Goal: Task Accomplishment & Management: Use online tool/utility

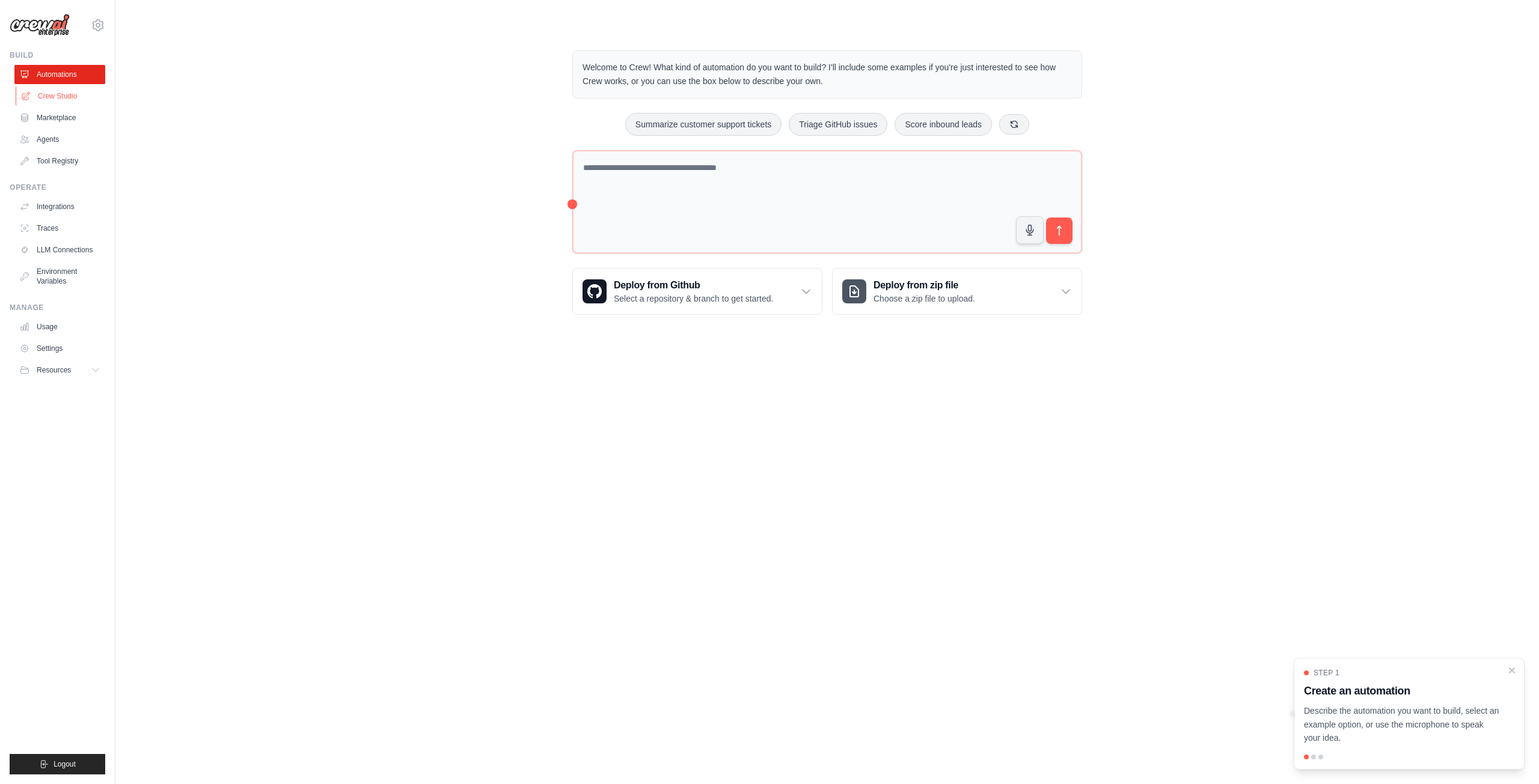
click at [51, 94] on link "Crew Studio" at bounding box center [61, 95] width 91 height 19
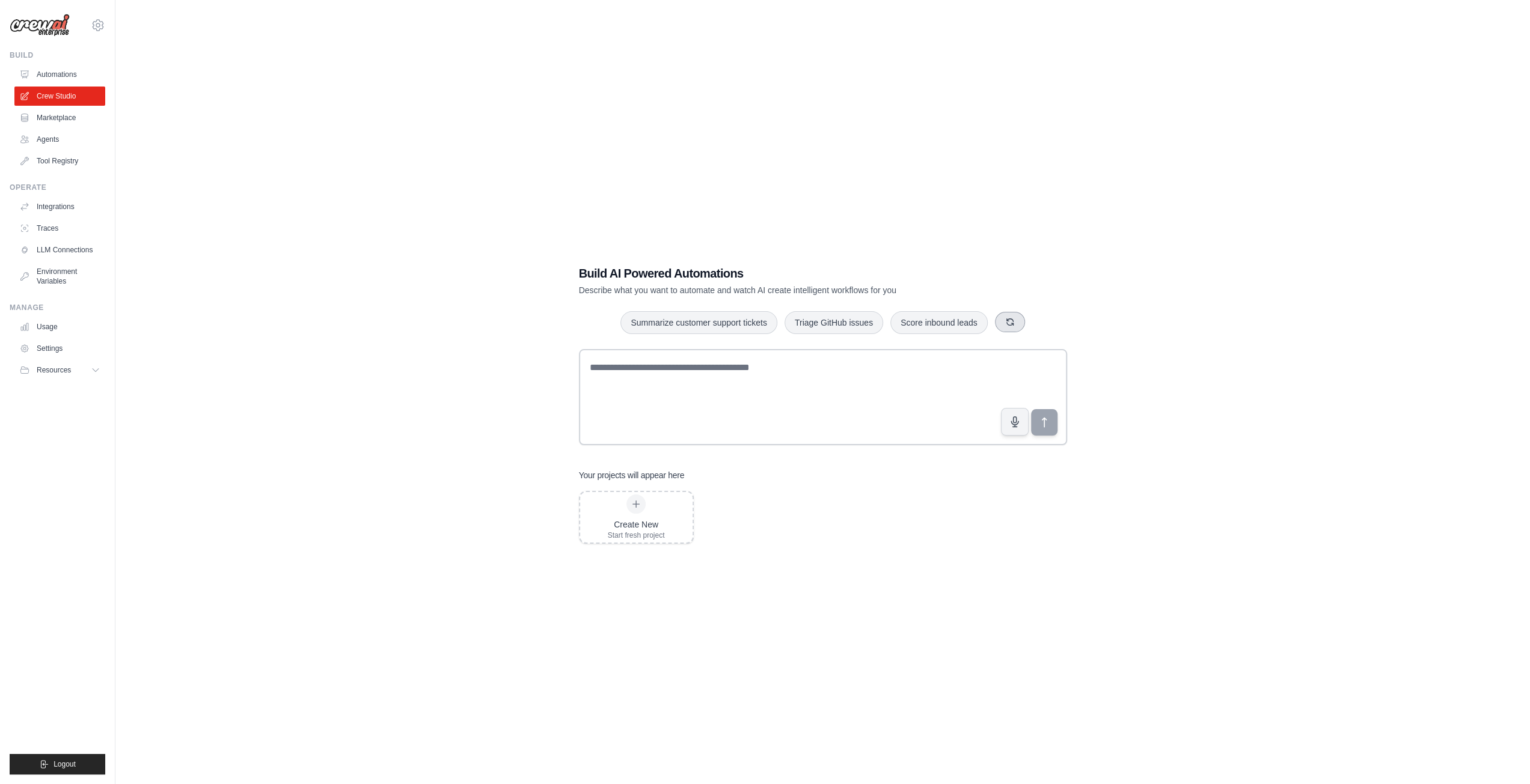
click at [1015, 325] on button "button" at bounding box center [1010, 322] width 30 height 21
click at [1018, 322] on icon "button" at bounding box center [1018, 323] width 10 height 10
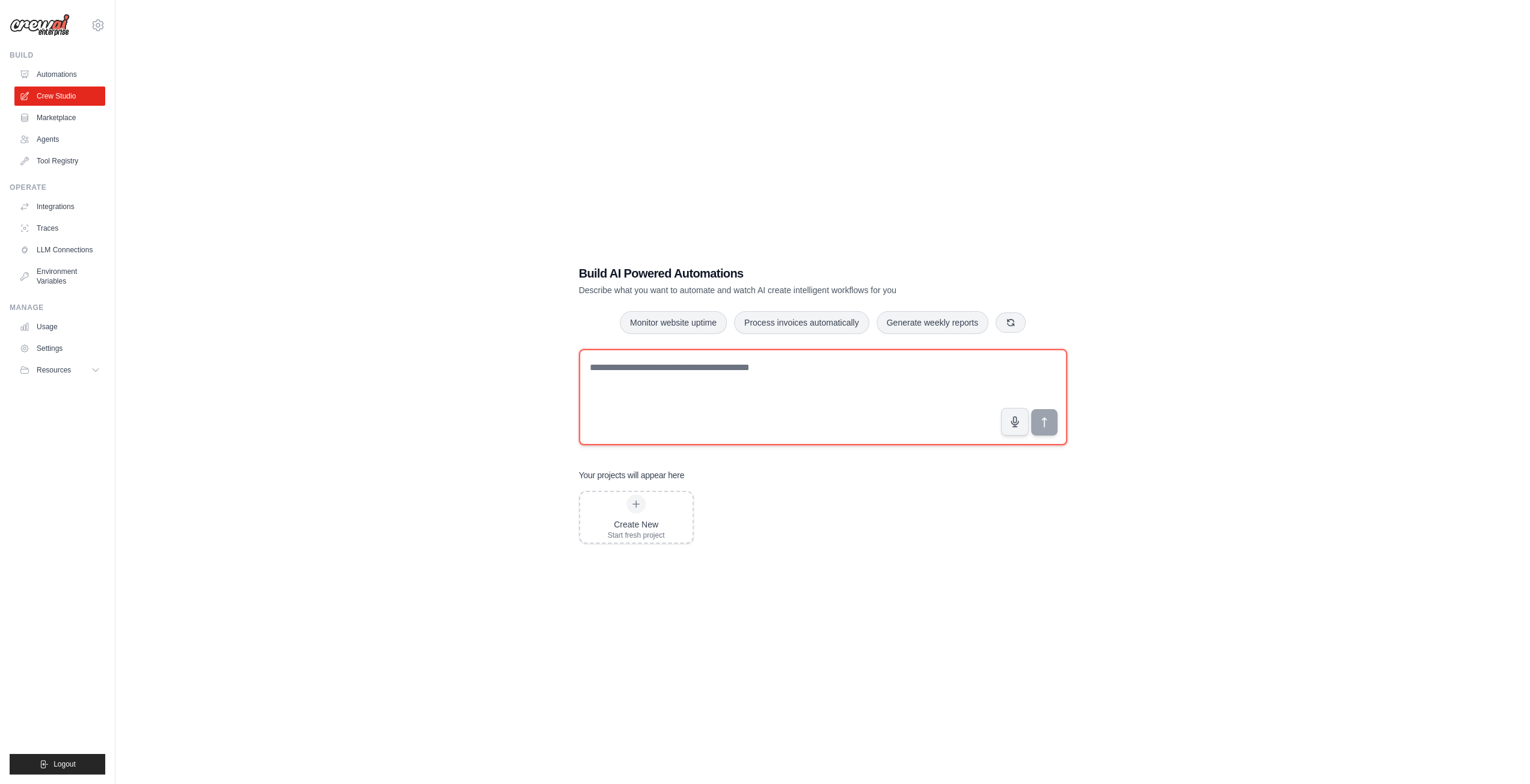
click at [640, 375] on textarea at bounding box center [823, 397] width 488 height 96
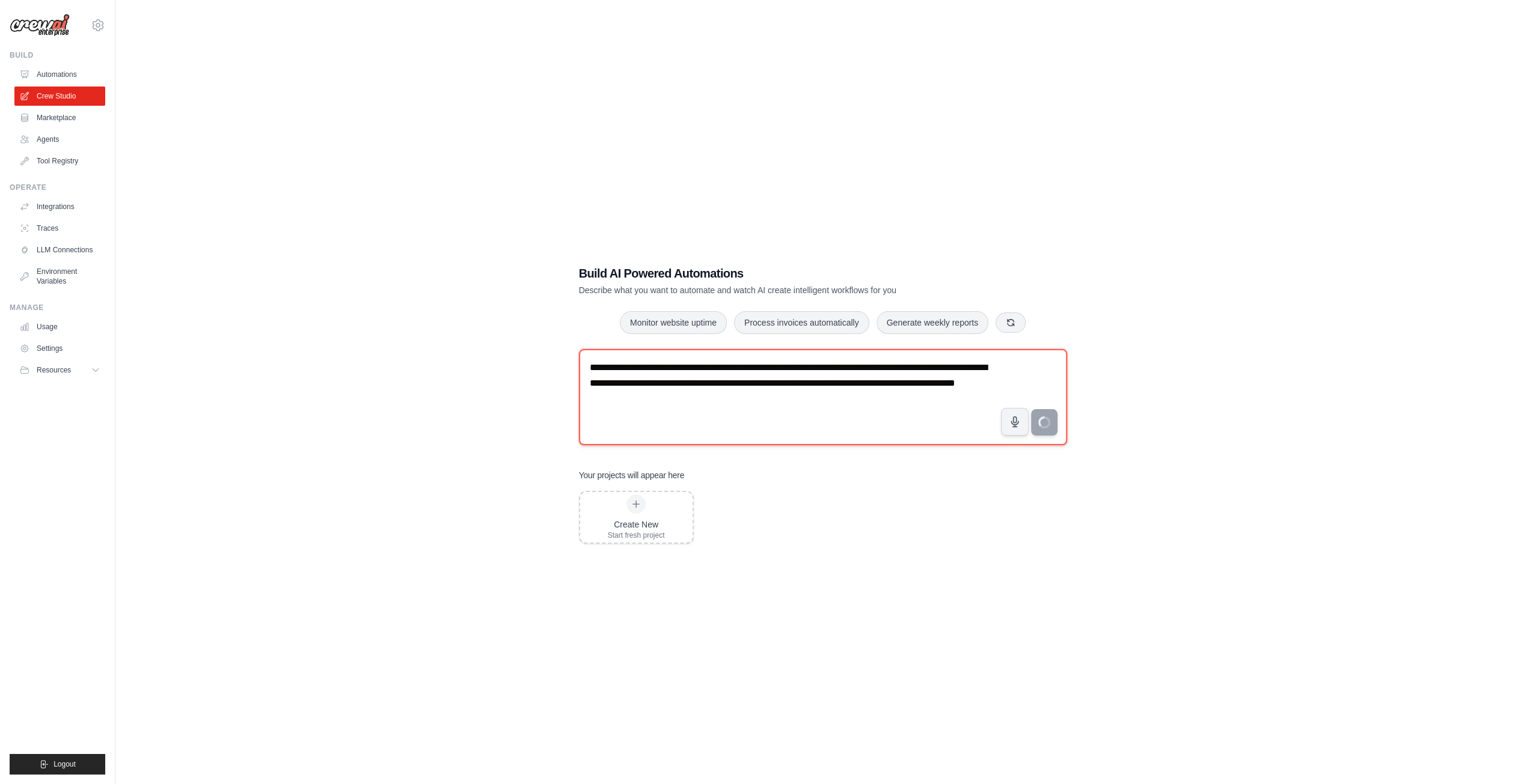
type textarea "**********"
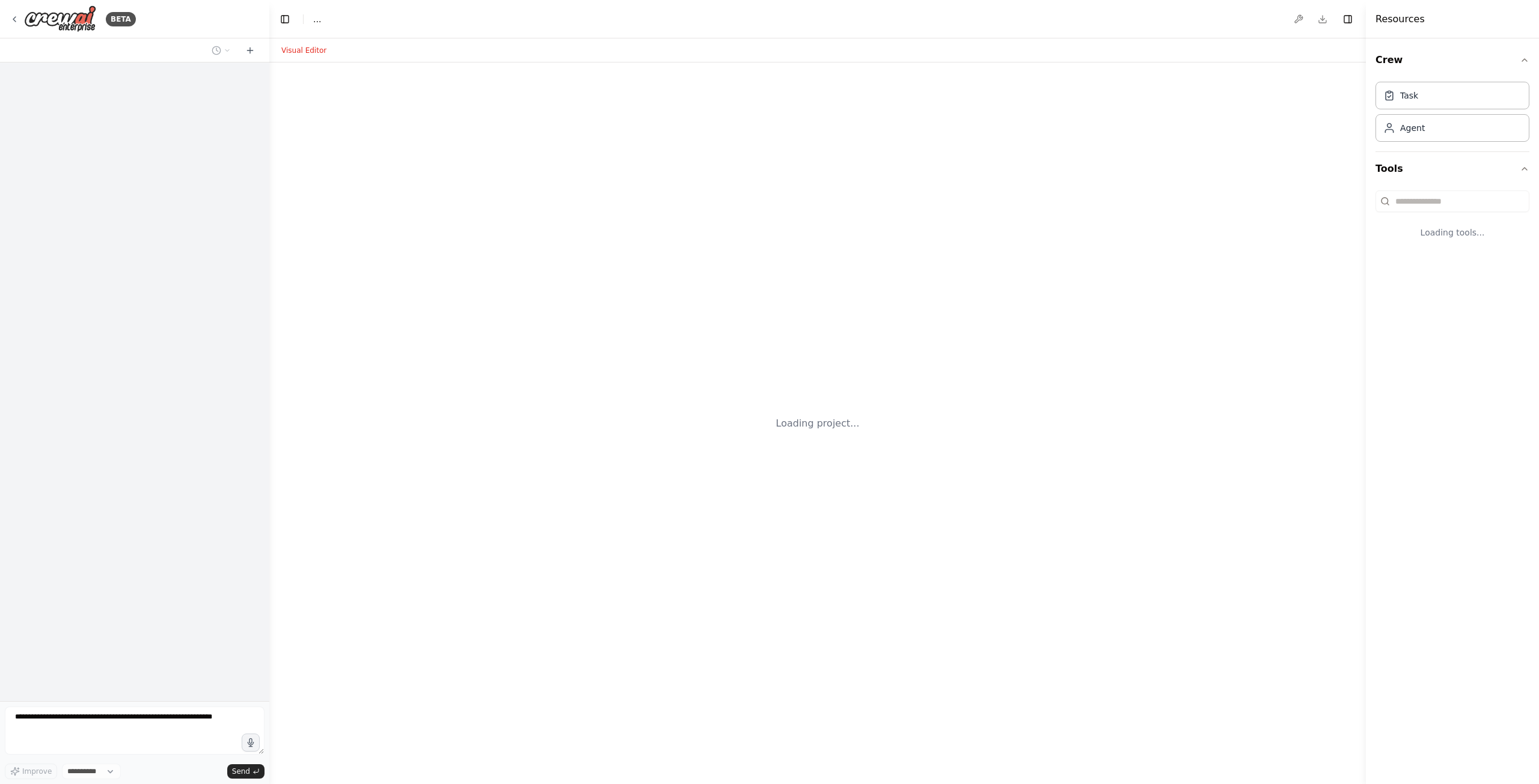
select select "****"
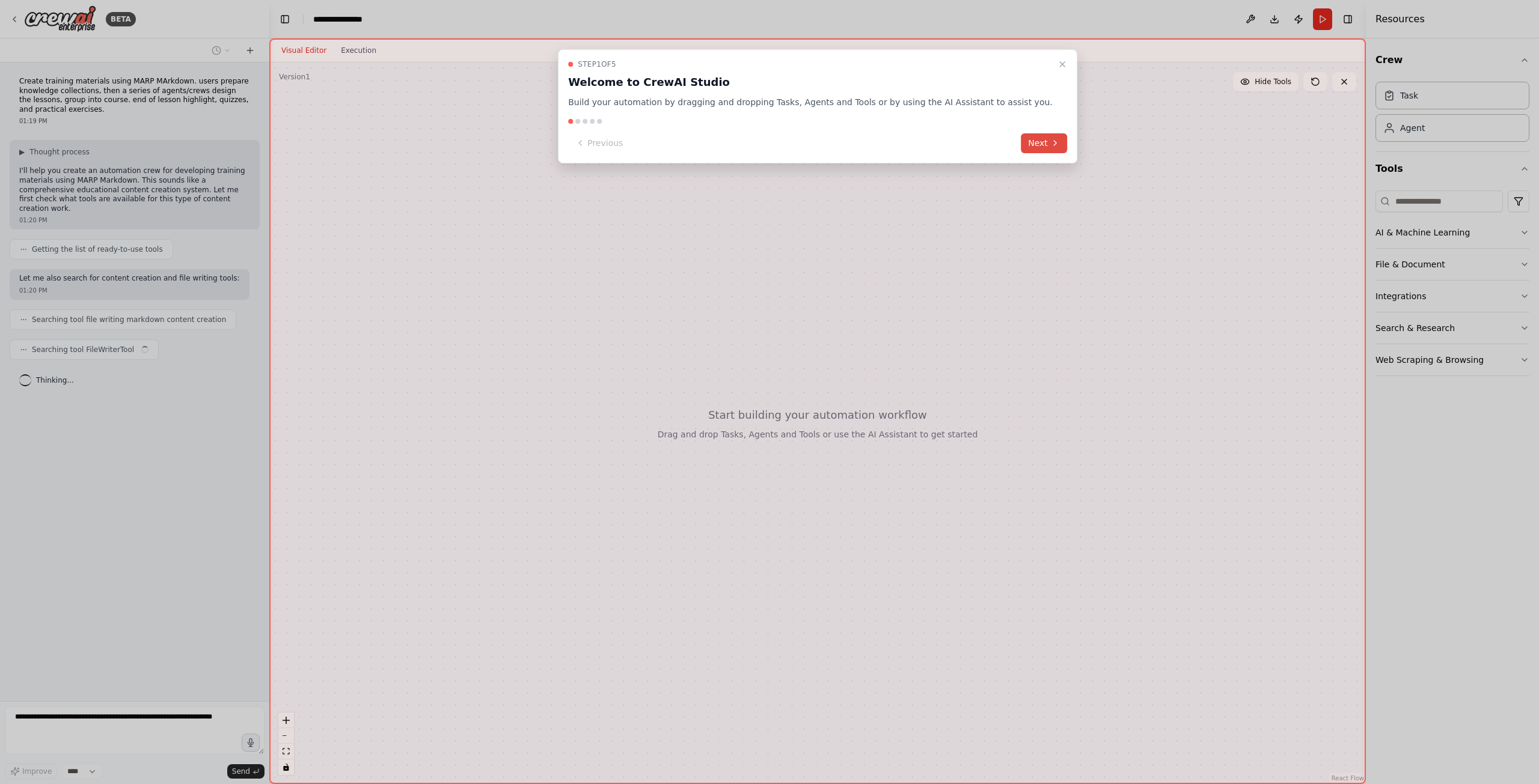
click at [1021, 140] on button "Next" at bounding box center [1044, 144] width 47 height 20
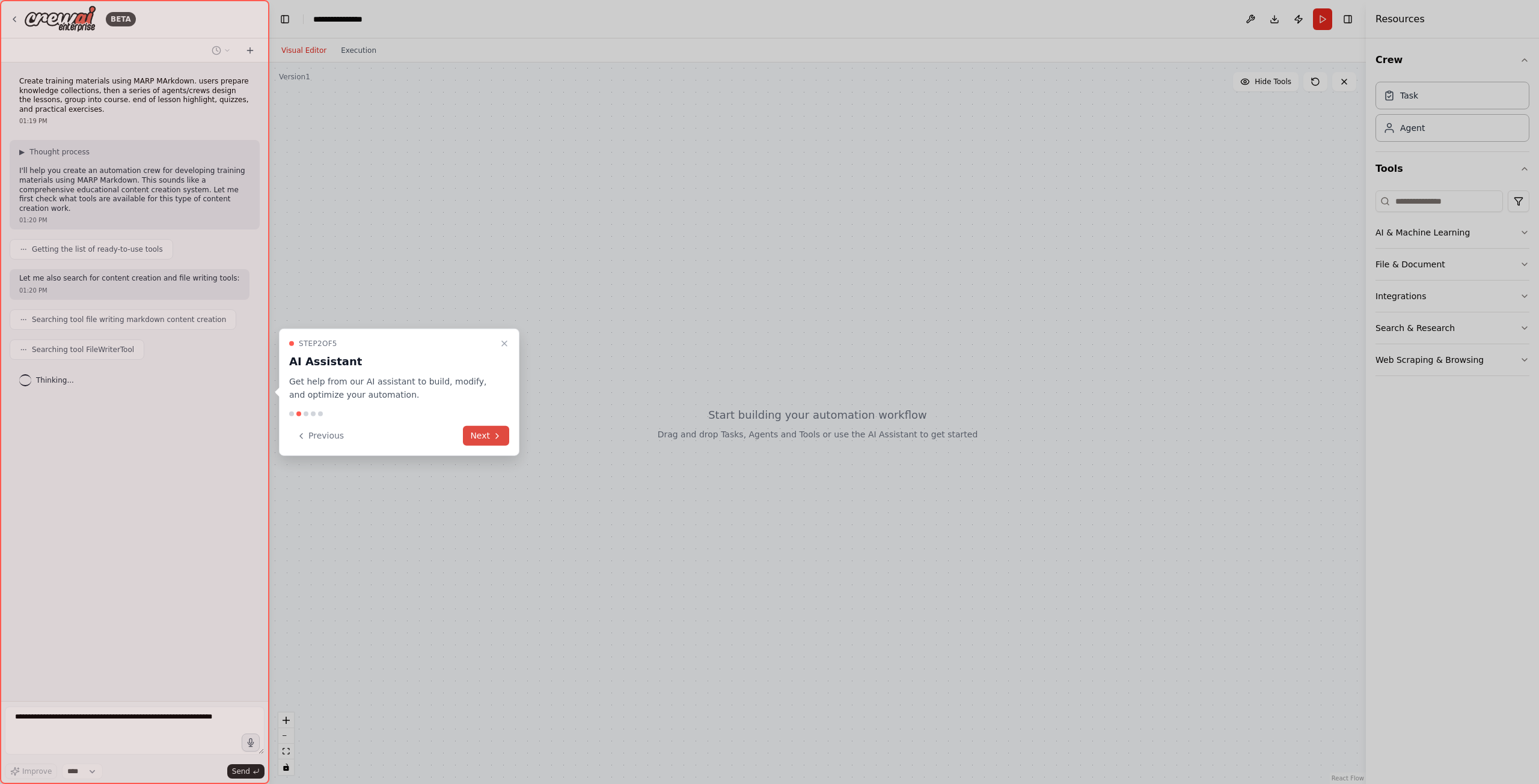
click at [482, 429] on button "Next" at bounding box center [485, 436] width 47 height 20
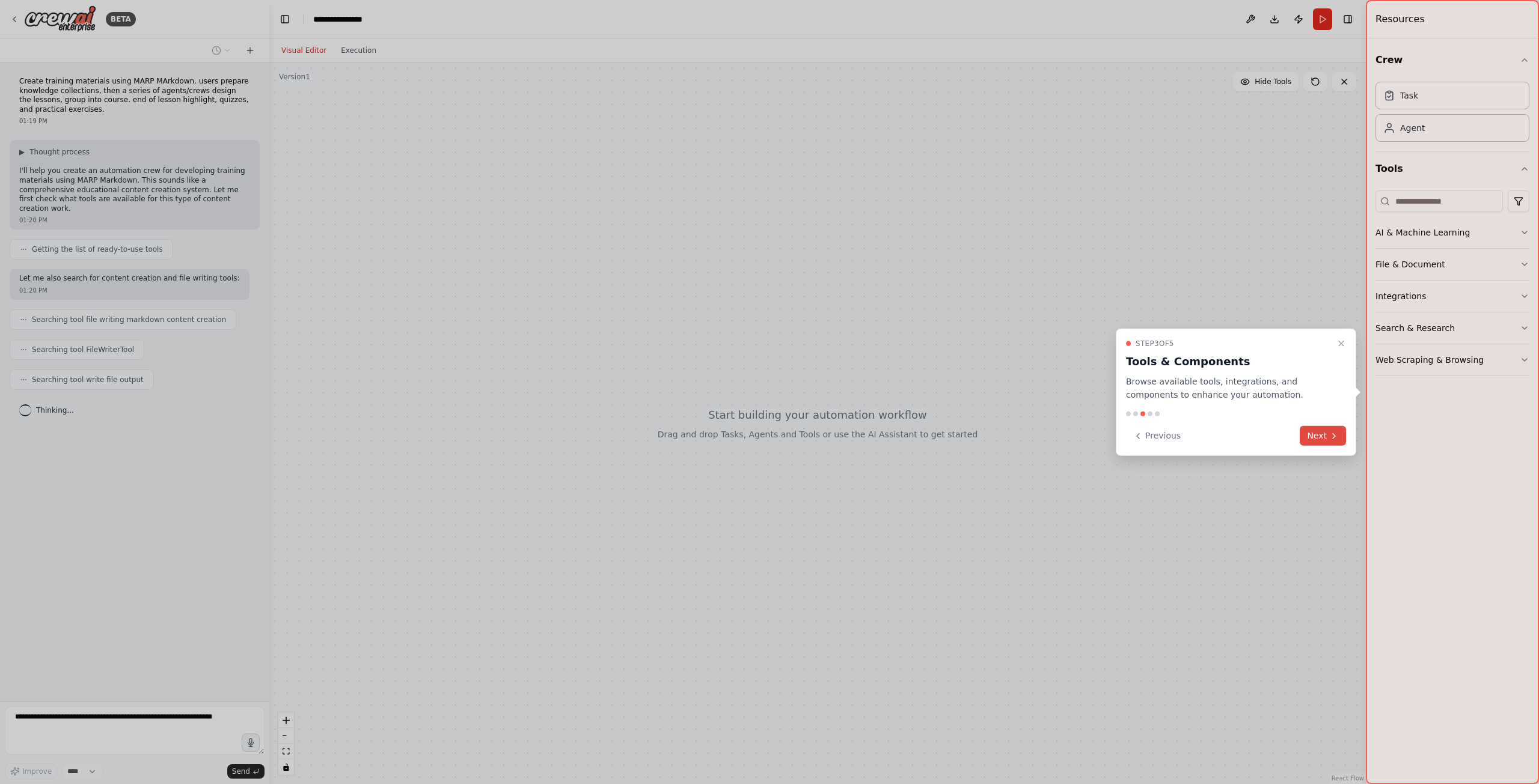
click at [1329, 430] on button "Next" at bounding box center [1322, 436] width 47 height 20
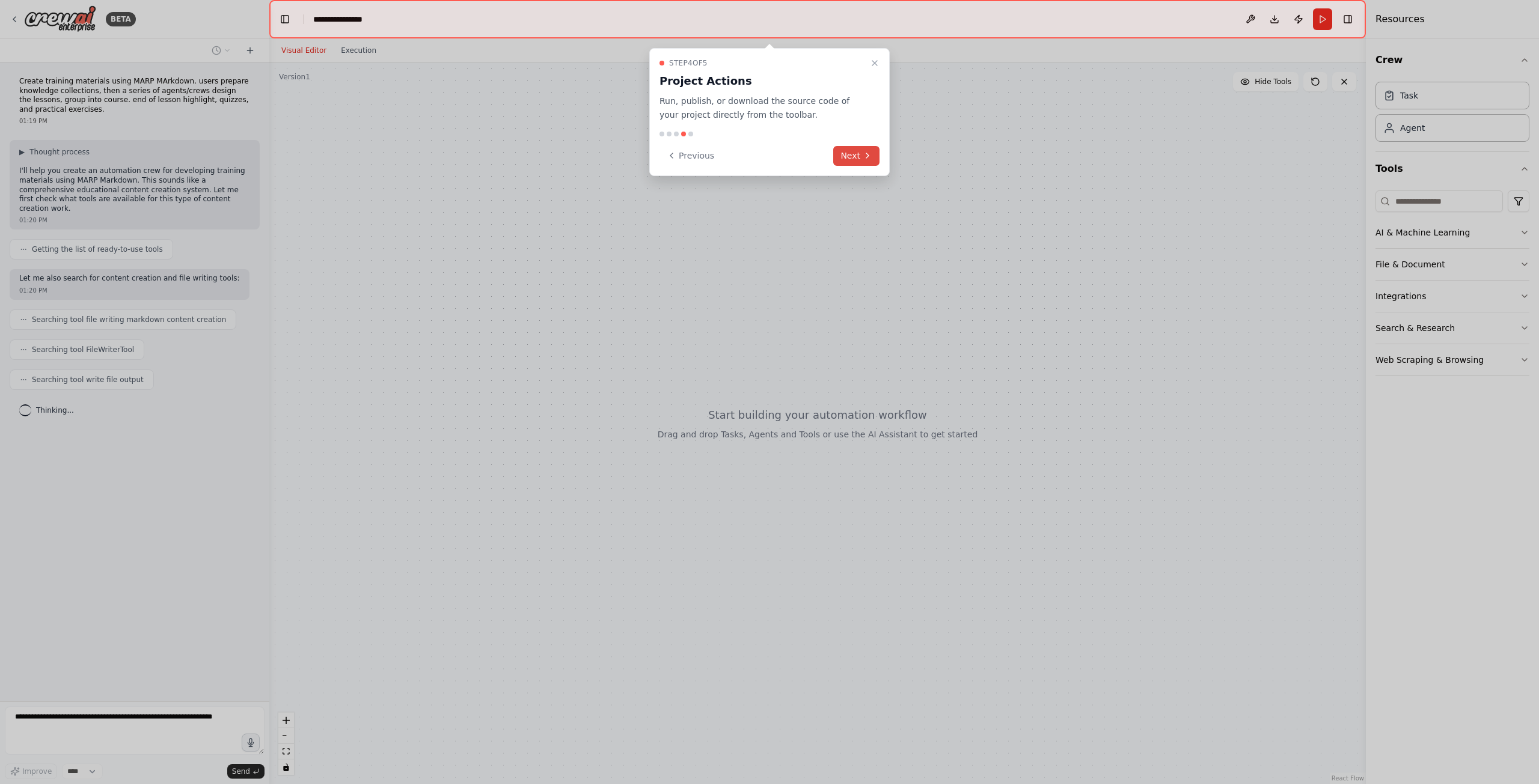
click at [861, 161] on button "Next" at bounding box center [856, 156] width 47 height 20
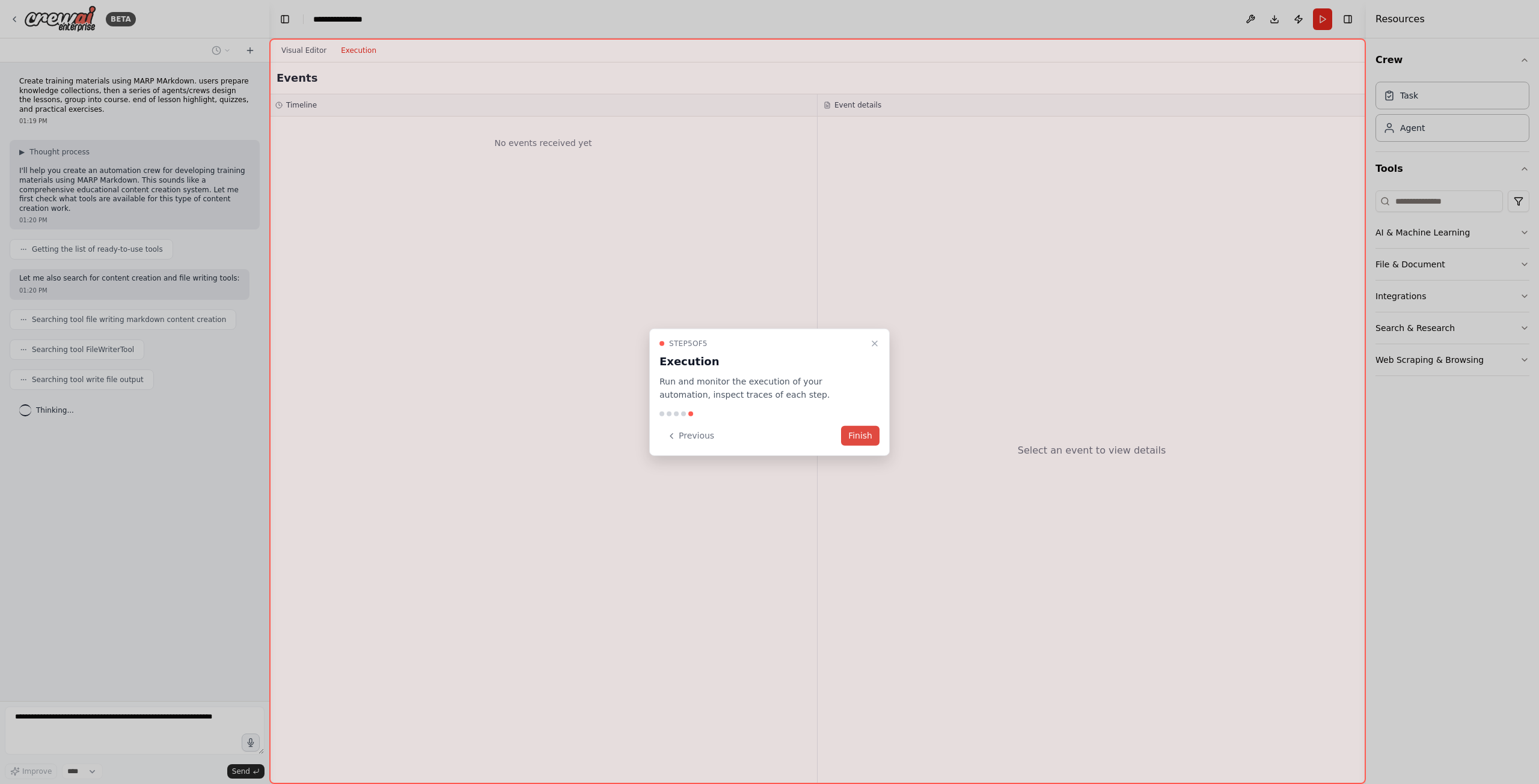
click at [857, 430] on button "Finish" at bounding box center [860, 436] width 39 height 20
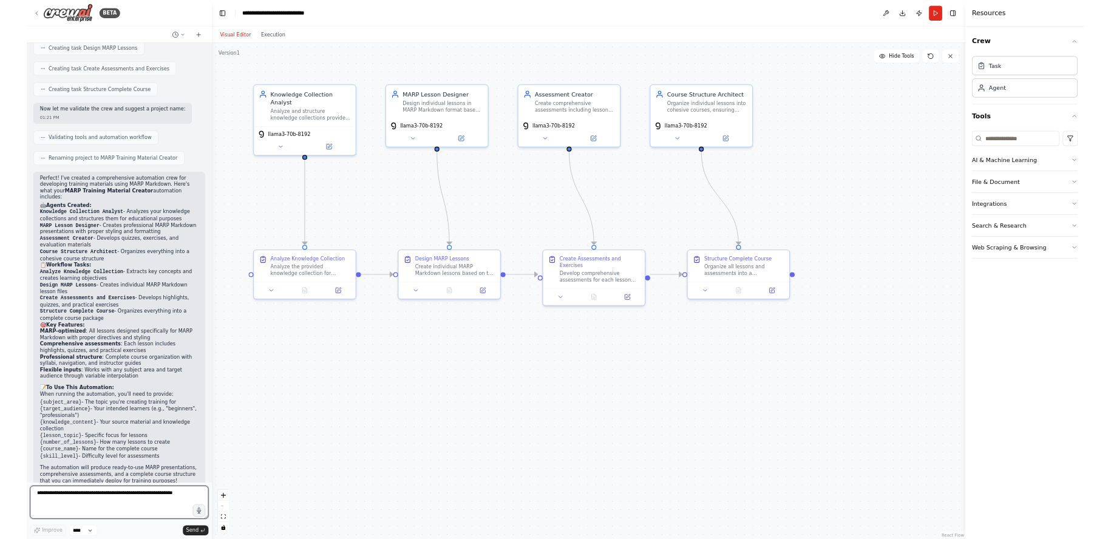
scroll to position [450, 0]
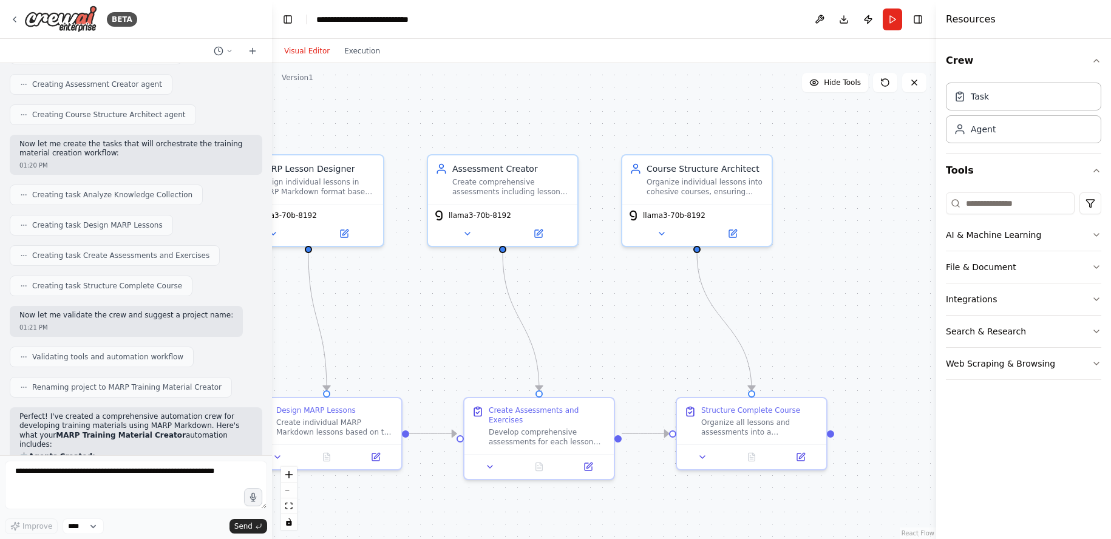
drag, startPoint x: 759, startPoint y: 287, endPoint x: 464, endPoint y: 317, distance: 296.6
click at [464, 317] on div ".deletable-edge-delete-btn { width: 20px; height: 20px; border: 0px solid #ffff…" at bounding box center [604, 301] width 664 height 476
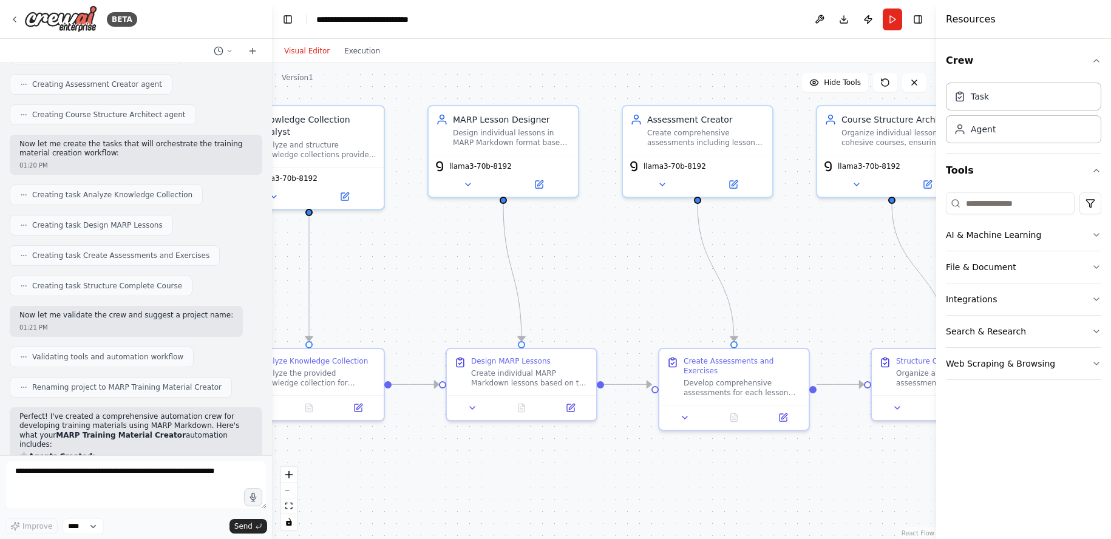
drag, startPoint x: 610, startPoint y: 338, endPoint x: 806, endPoint y: 288, distance: 201.6
click at [806, 288] on div ".deletable-edge-delete-btn { width: 20px; height: 20px; border: 0px solid #ffff…" at bounding box center [604, 301] width 664 height 476
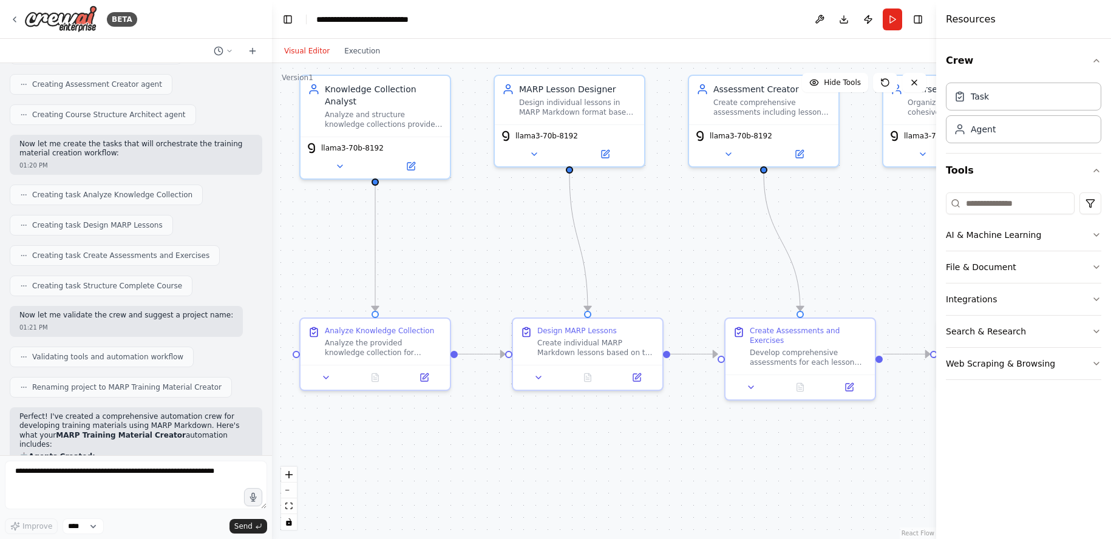
drag, startPoint x: 636, startPoint y: 300, endPoint x: 702, endPoint y: 270, distance: 72.8
click at [702, 270] on div ".deletable-edge-delete-btn { width: 20px; height: 20px; border: 0px solid #ffff…" at bounding box center [604, 301] width 664 height 476
click at [425, 381] on button at bounding box center [424, 375] width 42 height 15
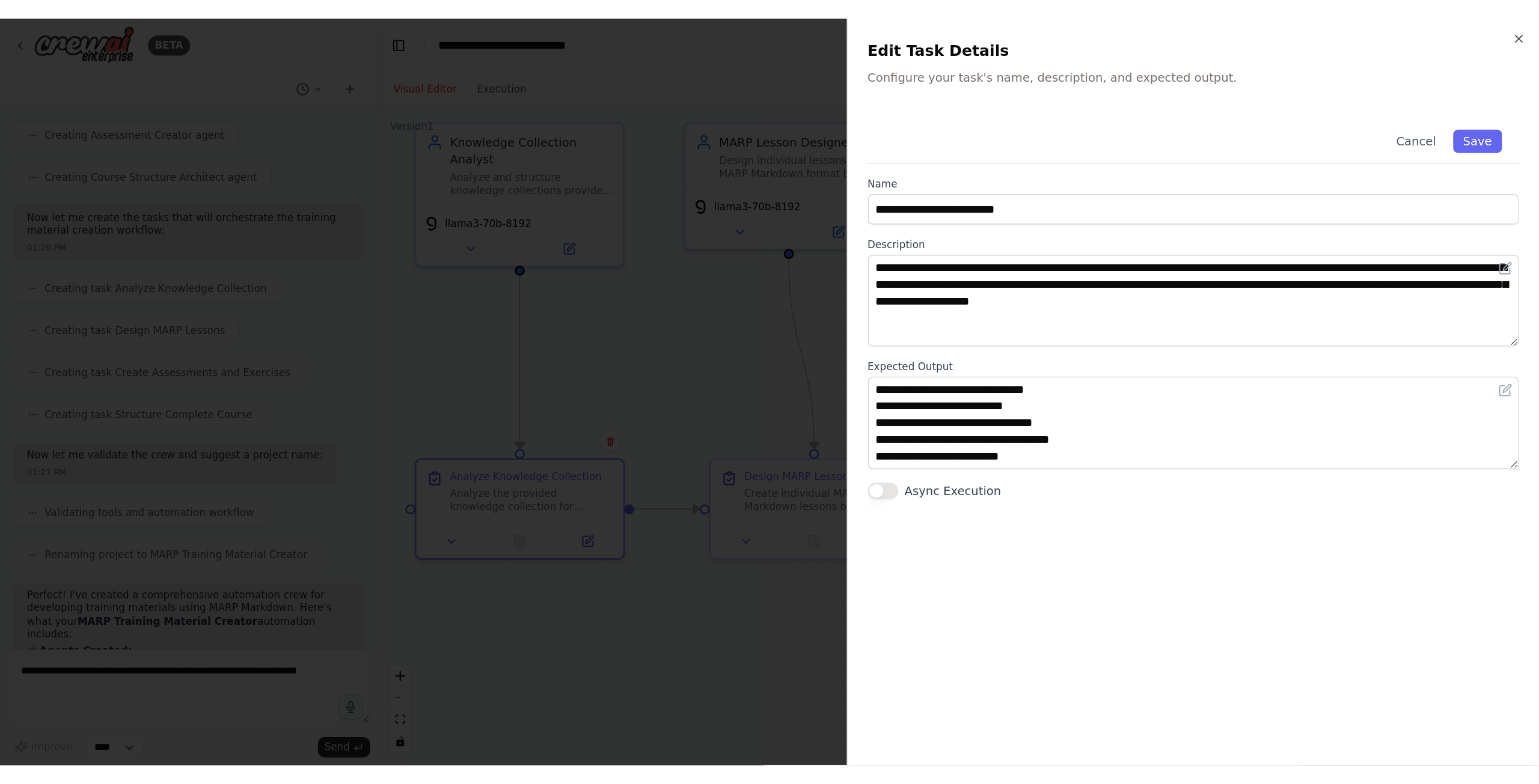
scroll to position [0, 0]
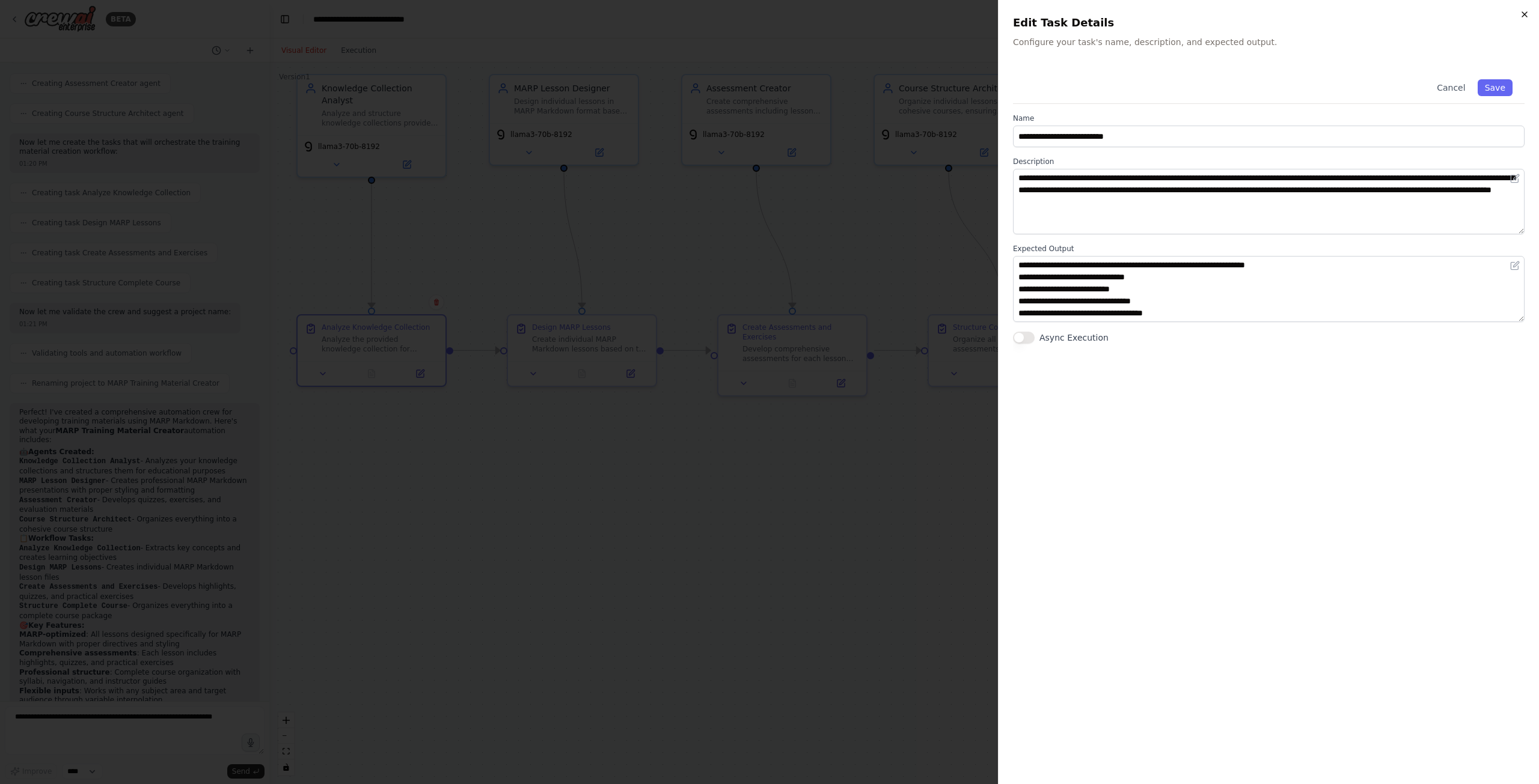
click at [1522, 15] on icon "button" at bounding box center [1525, 15] width 10 height 10
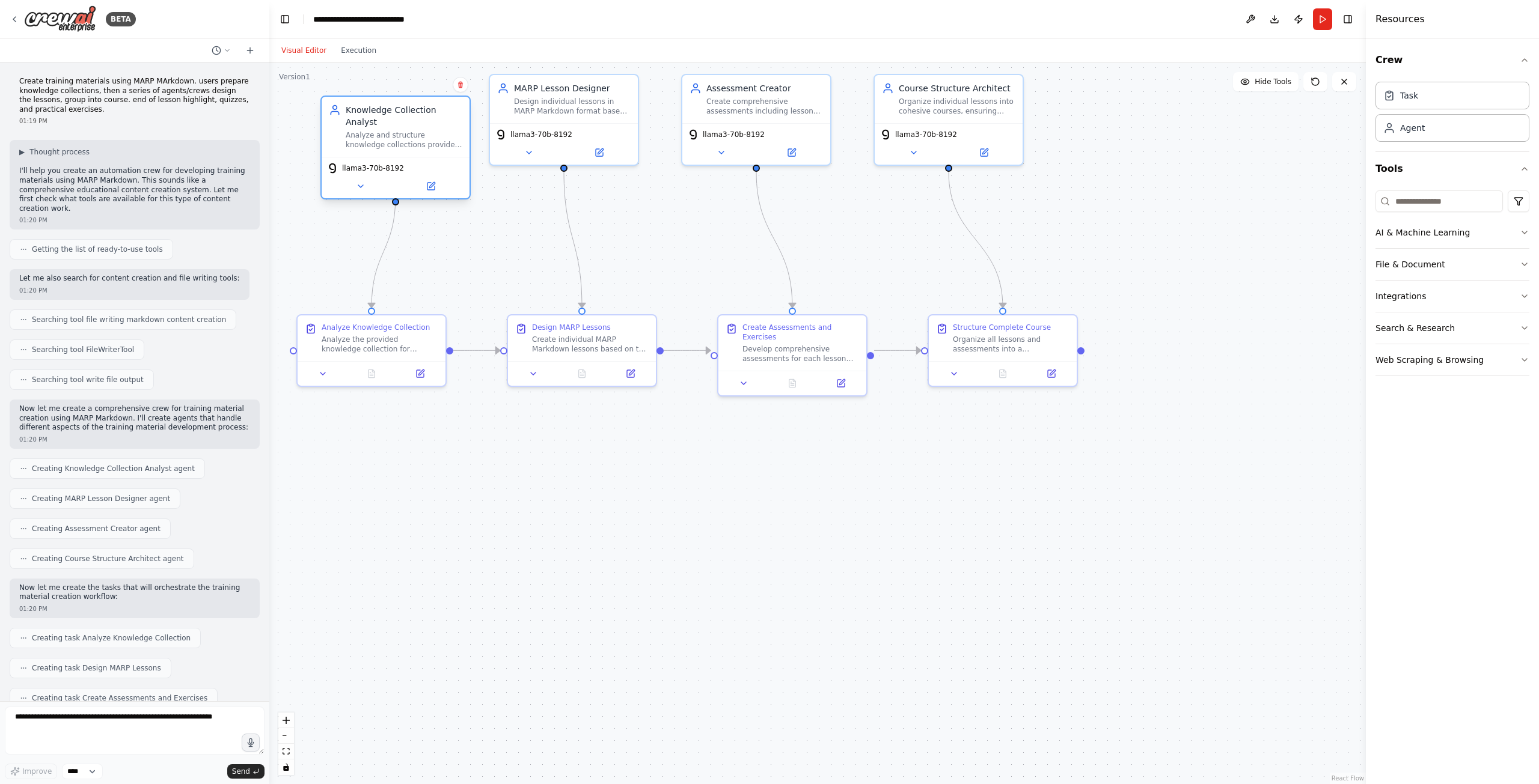
drag, startPoint x: 374, startPoint y: 123, endPoint x: 493, endPoint y: 128, distance: 119.1
click at [401, 159] on div "llama3-70b-8192" at bounding box center [395, 180] width 148 height 42
drag, startPoint x: 549, startPoint y: 115, endPoint x: 568, endPoint y: 137, distance: 29.1
click at [568, 133] on div "MARP Lesson Designer Design individual lessons in MARP Markdown format based on…" at bounding box center [587, 109] width 148 height 49
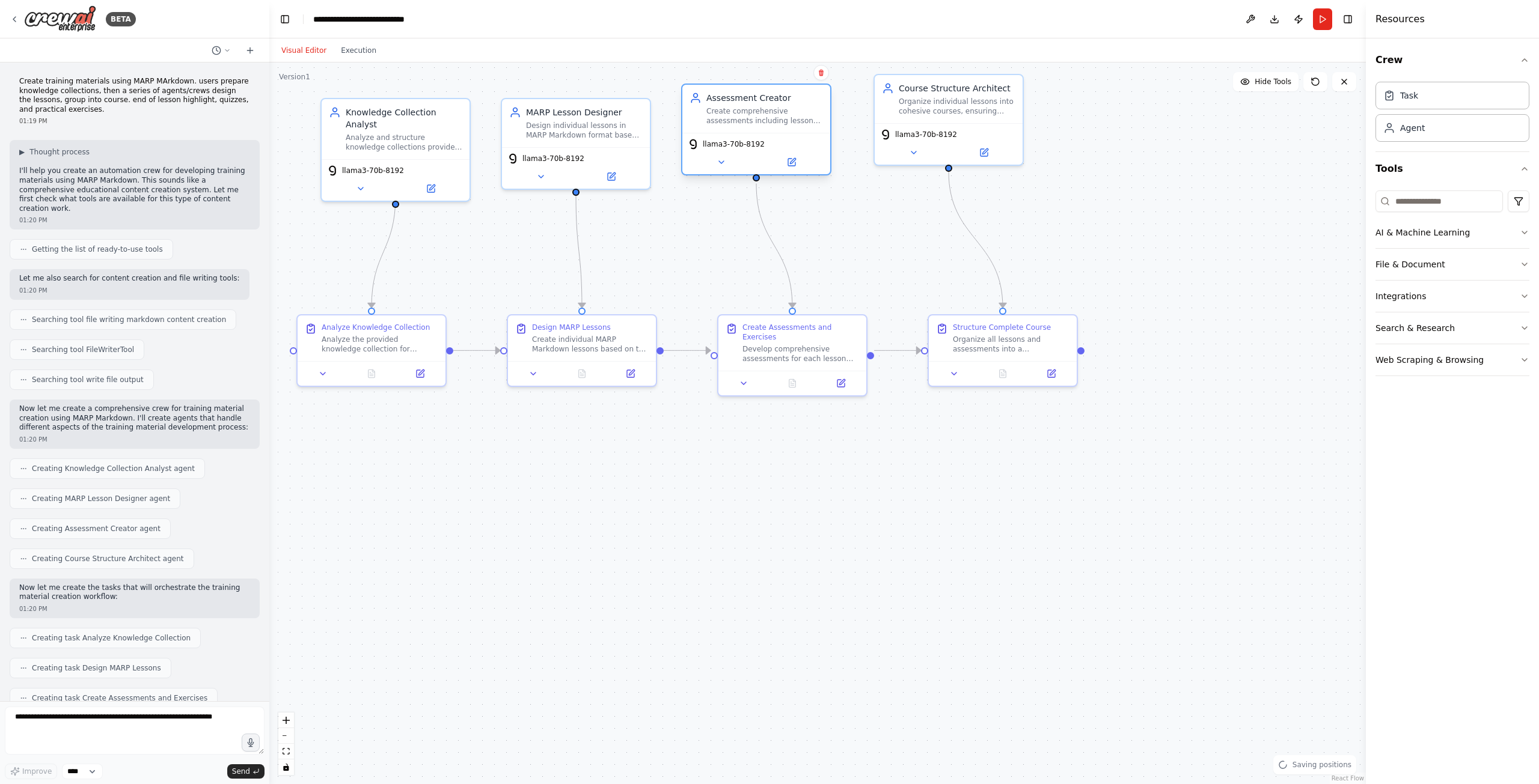
drag, startPoint x: 759, startPoint y: 119, endPoint x: 765, endPoint y: 131, distance: 13.4
click at [765, 131] on div "Assessment Creator Create comprehensive assessments including lesson highlights…" at bounding box center [756, 109] width 148 height 49
drag, startPoint x: 953, startPoint y: 131, endPoint x: 878, endPoint y: 301, distance: 185.8
click at [1001, 136] on div "llama3-70b-8192" at bounding box center [997, 135] width 139 height 12
drag, startPoint x: 799, startPoint y: 362, endPoint x: 972, endPoint y: 361, distance: 173.0
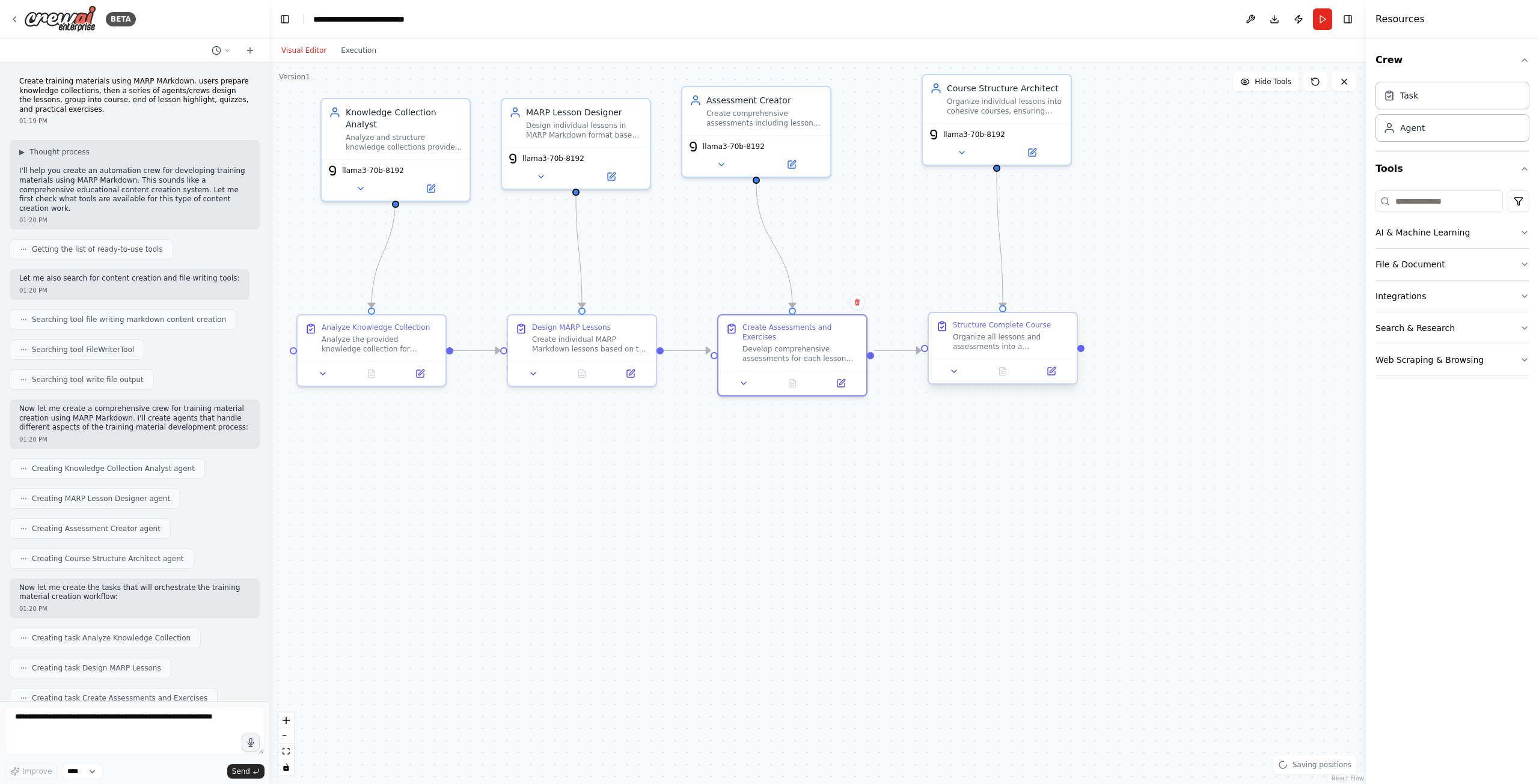
click at [797, 371] on div at bounding box center [791, 383] width 148 height 25
drag, startPoint x: 1000, startPoint y: 360, endPoint x: 998, endPoint y: 372, distance: 12.2
click at [998, 372] on div at bounding box center [996, 383] width 148 height 25
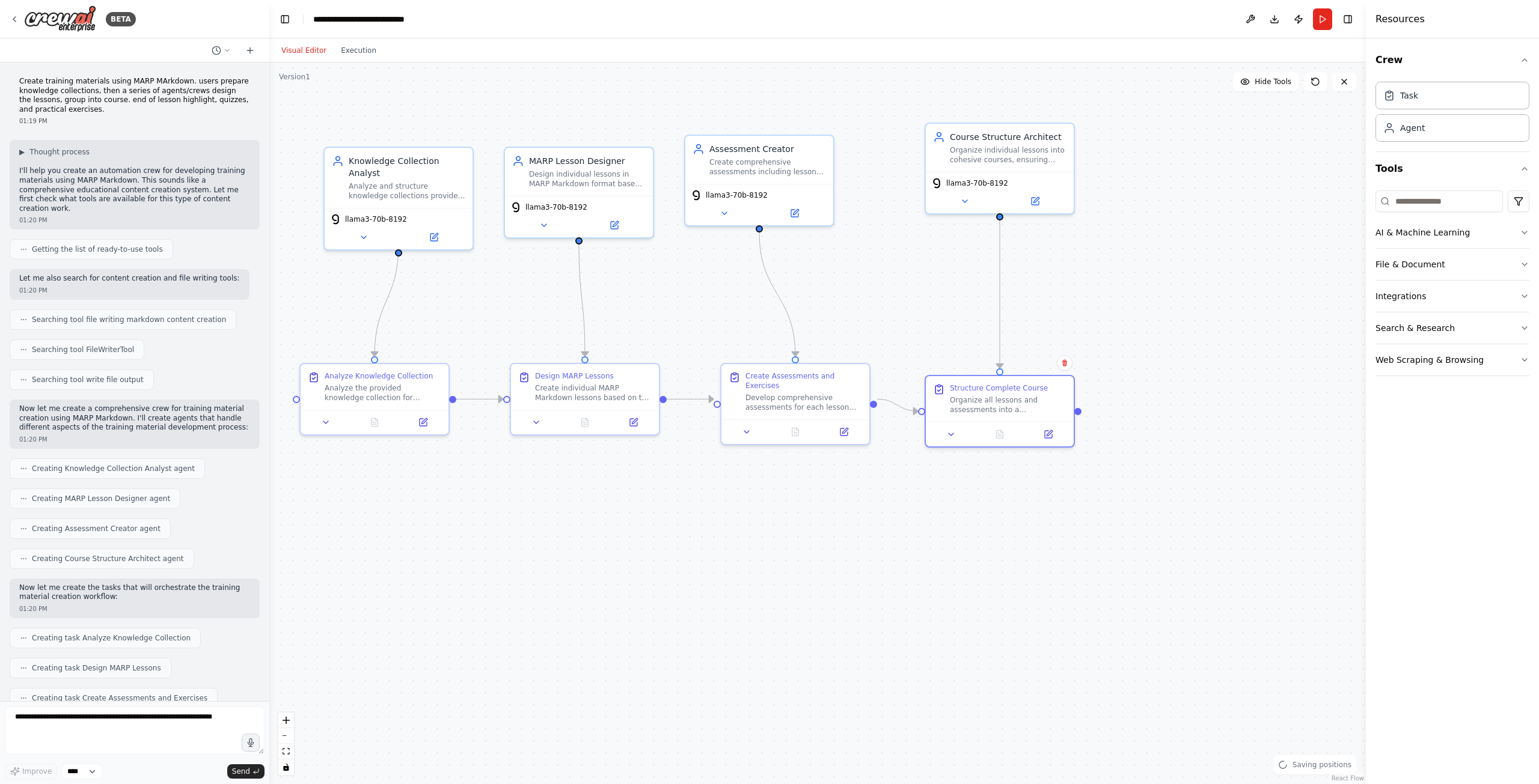
drag, startPoint x: 961, startPoint y: 318, endPoint x: 689, endPoint y: 245, distance: 281.6
click at [725, 313] on div ".deletable-edge-delete-btn { width: 20px; height: 20px; border: 0px solid #ffff…" at bounding box center [817, 423] width 1096 height 722
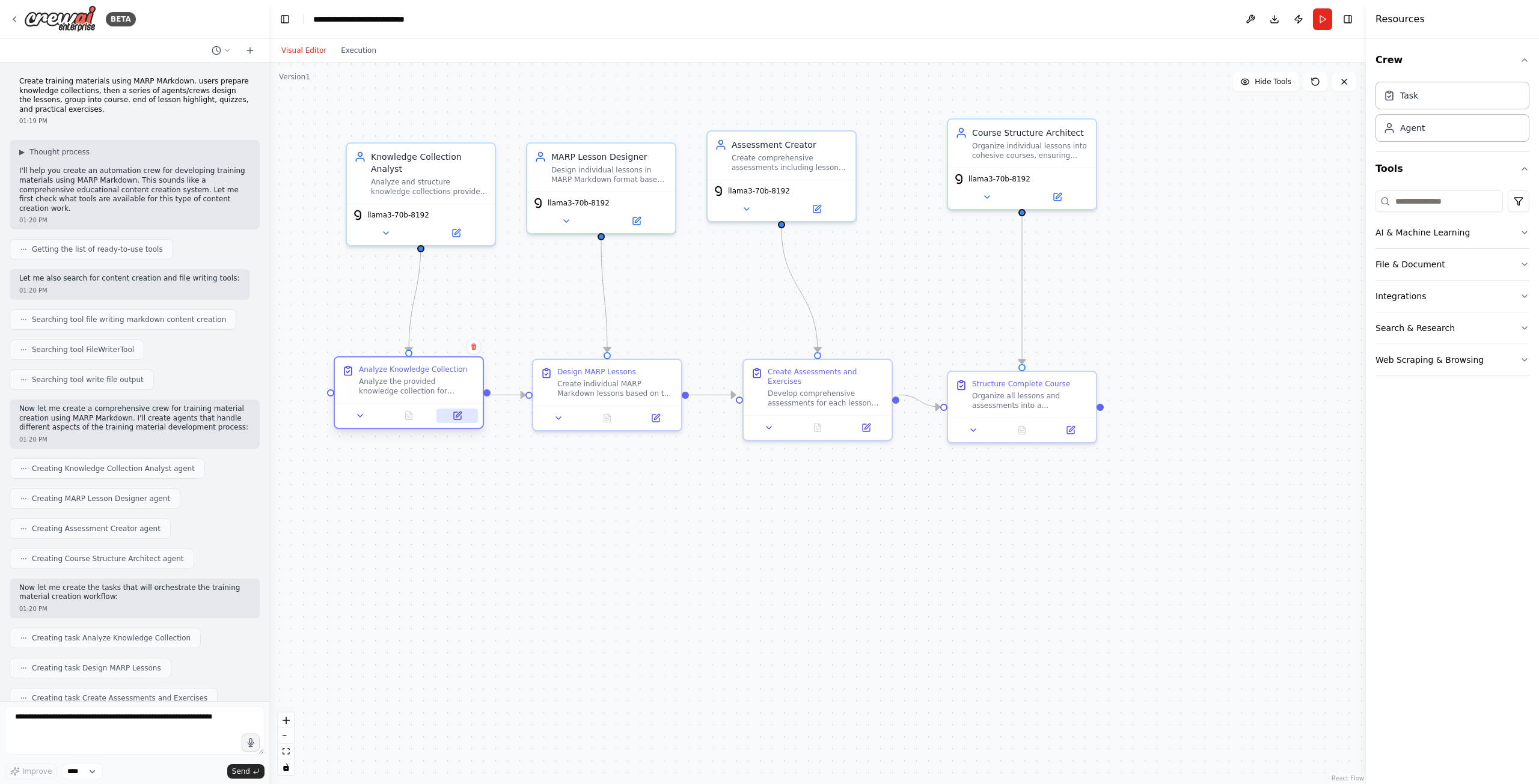
drag, startPoint x: 442, startPoint y: 407, endPoint x: 462, endPoint y: 435, distance: 34.4
click at [459, 428] on div at bounding box center [408, 415] width 148 height 25
drag, startPoint x: 579, startPoint y: 400, endPoint x: 734, endPoint y: 394, distance: 155.1
click at [584, 432] on div "Design MARP Lessons Create individual MARP Markdown lessons based on the analyz…" at bounding box center [612, 419] width 148 height 46
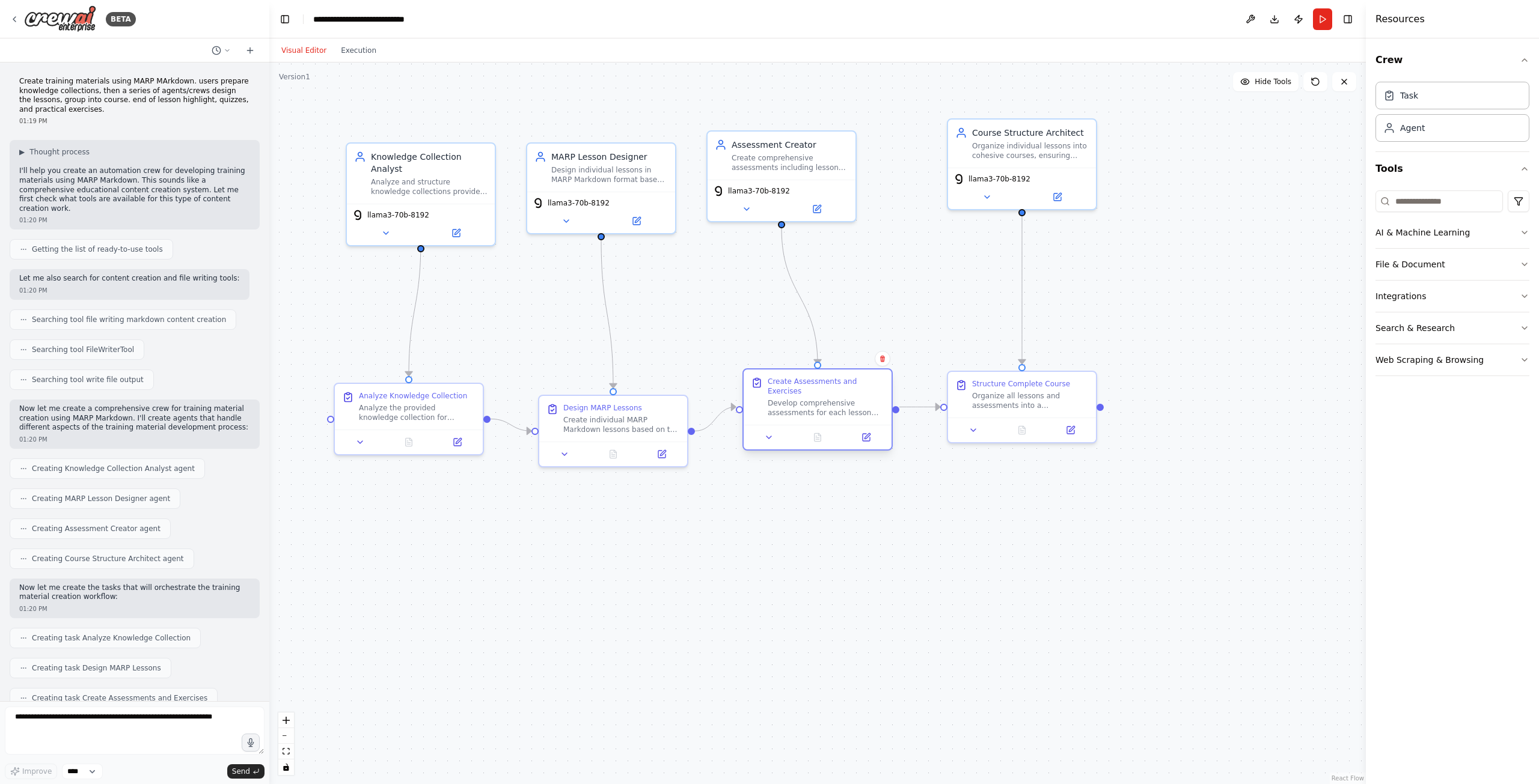
drag, startPoint x: 800, startPoint y: 391, endPoint x: 803, endPoint y: 407, distance: 16.3
click at [803, 407] on div "Develop comprehensive assessments for each lesson including end-of-lesson highl…" at bounding box center [826, 407] width 117 height 19
drag, startPoint x: 978, startPoint y: 398, endPoint x: 1005, endPoint y: 420, distance: 34.8
click at [1005, 420] on div "Organize all lessons and assessments into a comprehensive {course_name} course …" at bounding box center [1055, 422] width 117 height 19
click at [49, 216] on div "01:20 PM" at bounding box center [134, 220] width 231 height 9
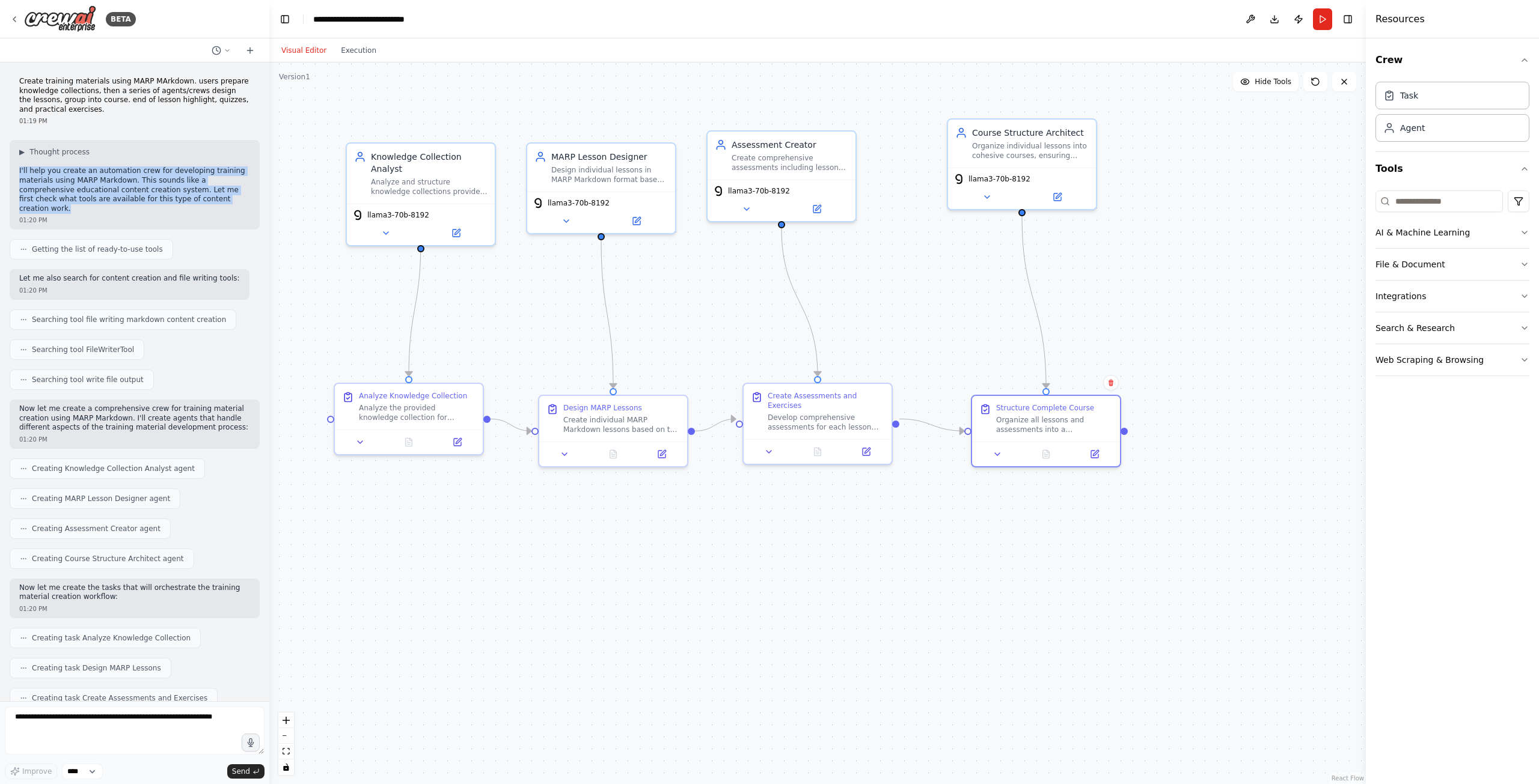
drag, startPoint x: 209, startPoint y: 204, endPoint x: 6, endPoint y: 172, distance: 205.5
click at [6, 172] on div "Create training materials using MARP MArkdown. users prepare knowledge collecti…" at bounding box center [135, 381] width 269 height 638
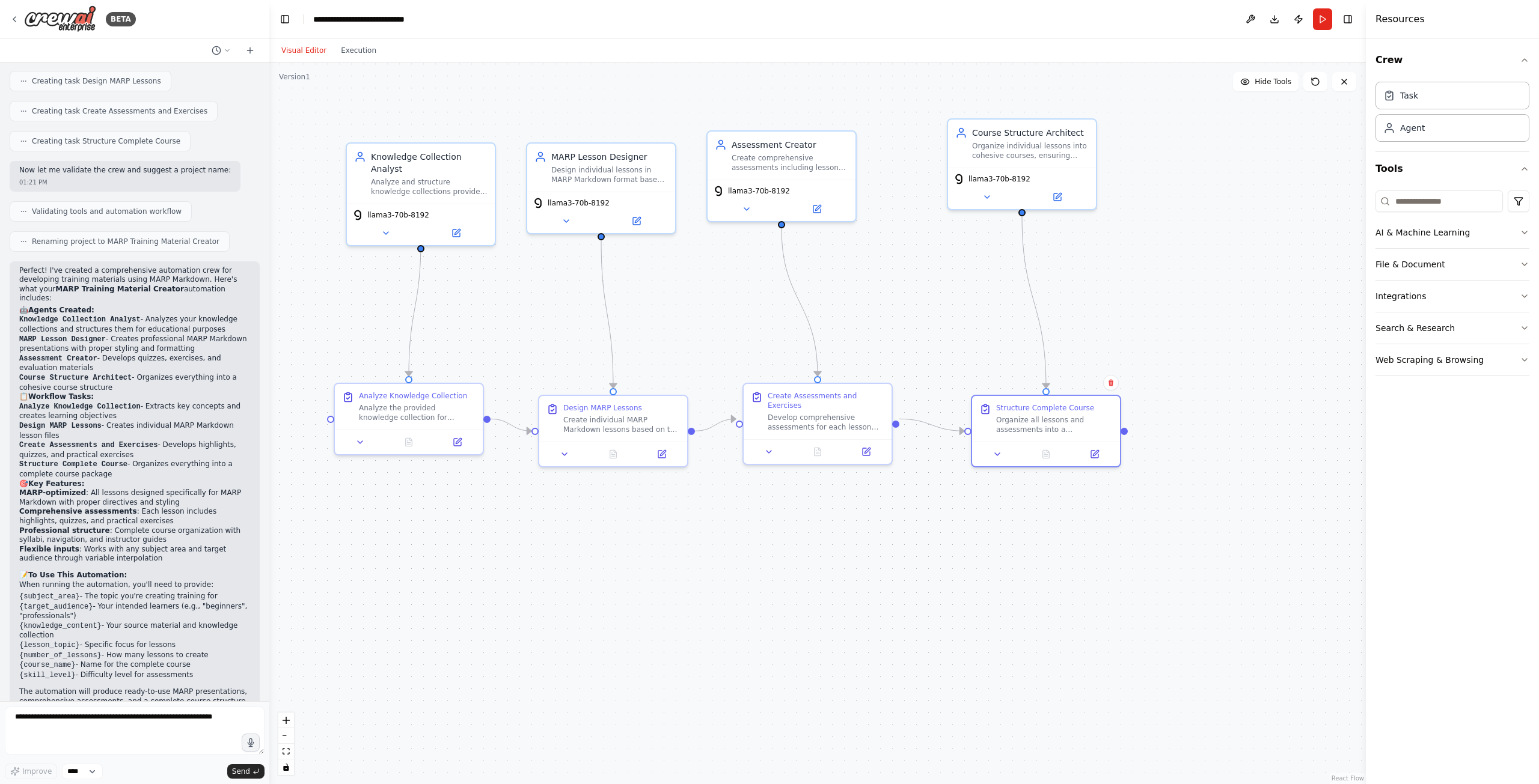
scroll to position [599, 0]
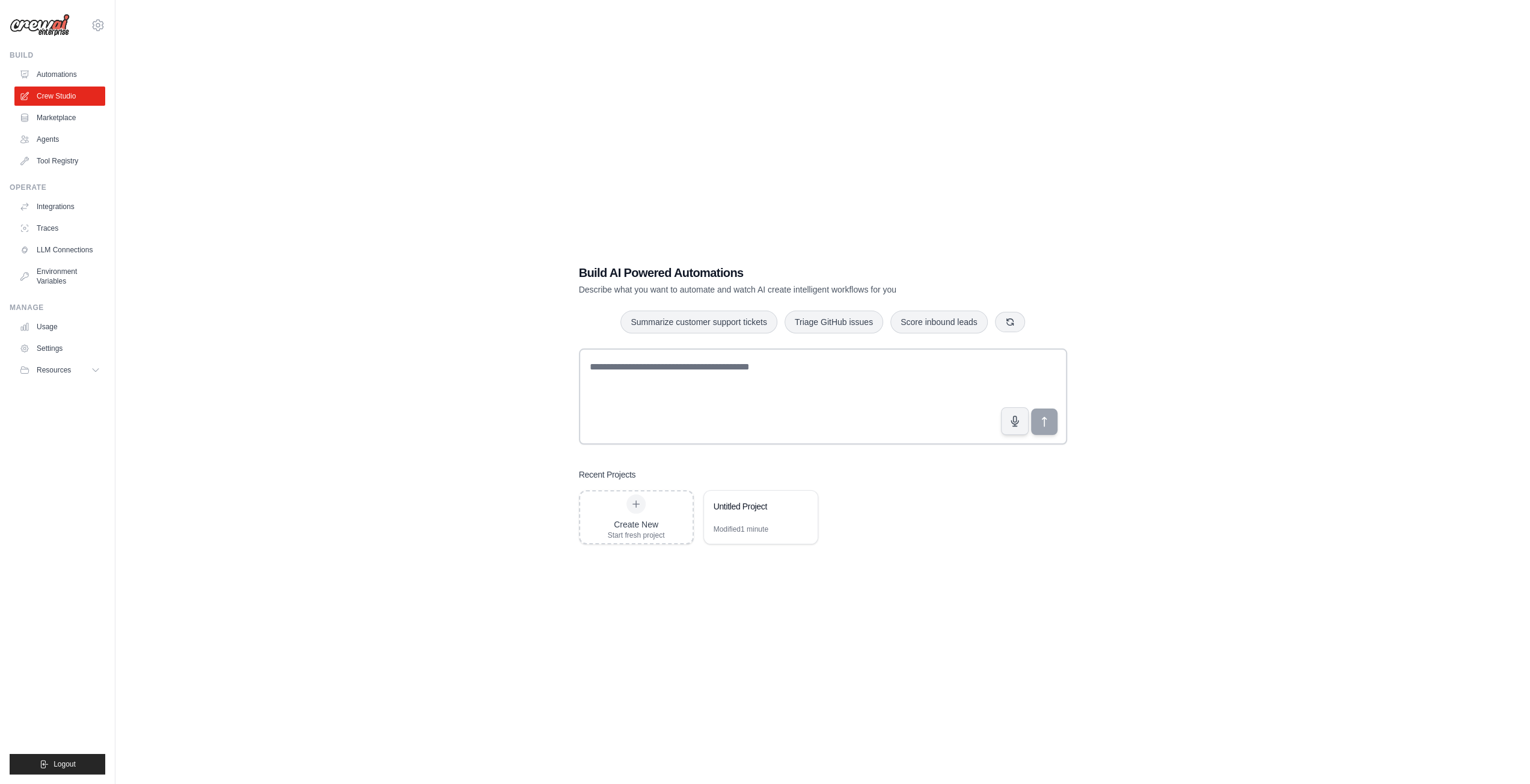
click at [106, 16] on div "[PERSON_NAME][EMAIL_ADDRESS][PERSON_NAME][DOMAIN_NAME] Settings Build Automatio…" at bounding box center [57, 392] width 116 height 784
click at [96, 21] on icon at bounding box center [98, 25] width 15 height 15
click at [63, 80] on link "Settings" at bounding box center [98, 82] width 106 height 22
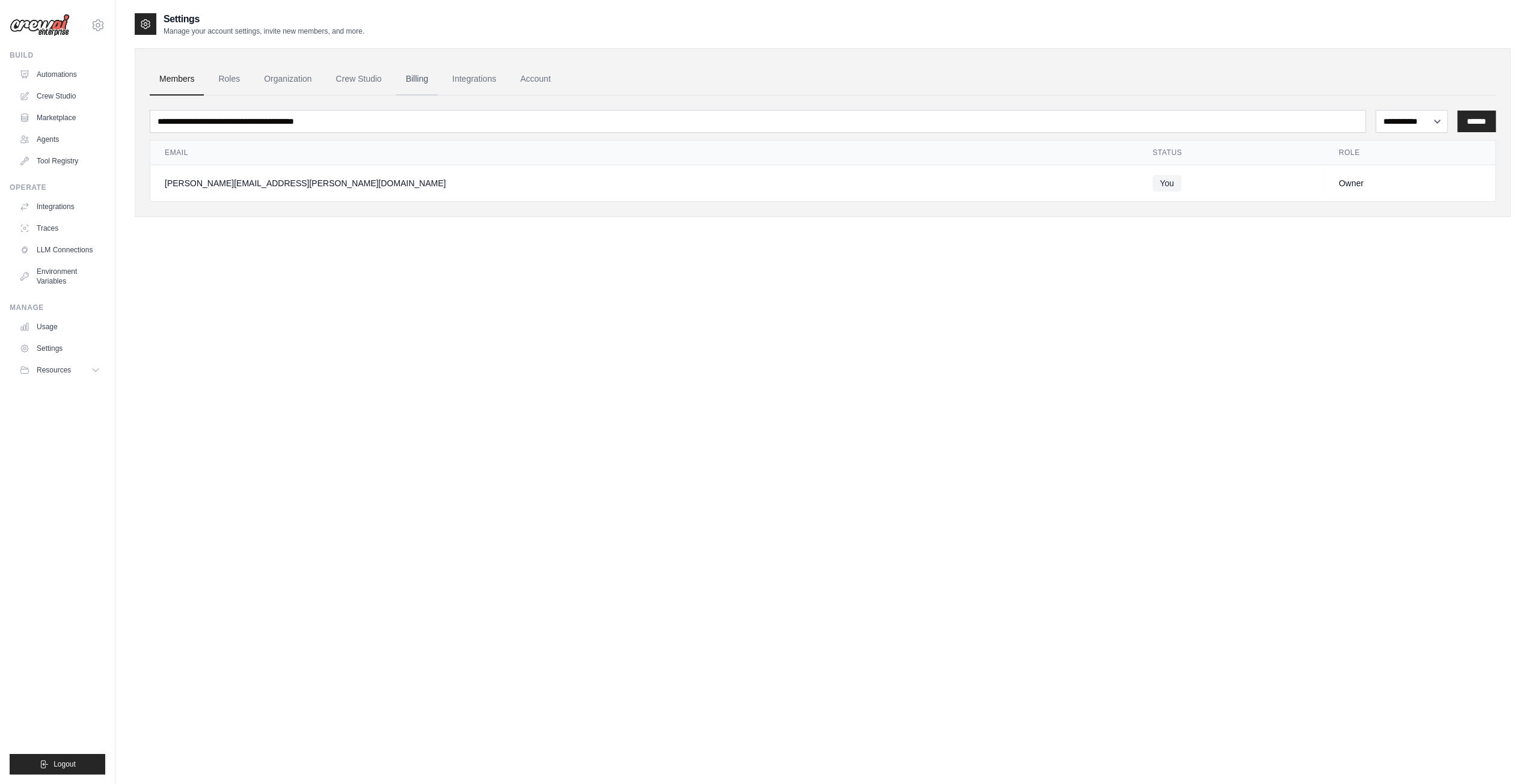
click at [411, 82] on link "Billing" at bounding box center [417, 79] width 42 height 33
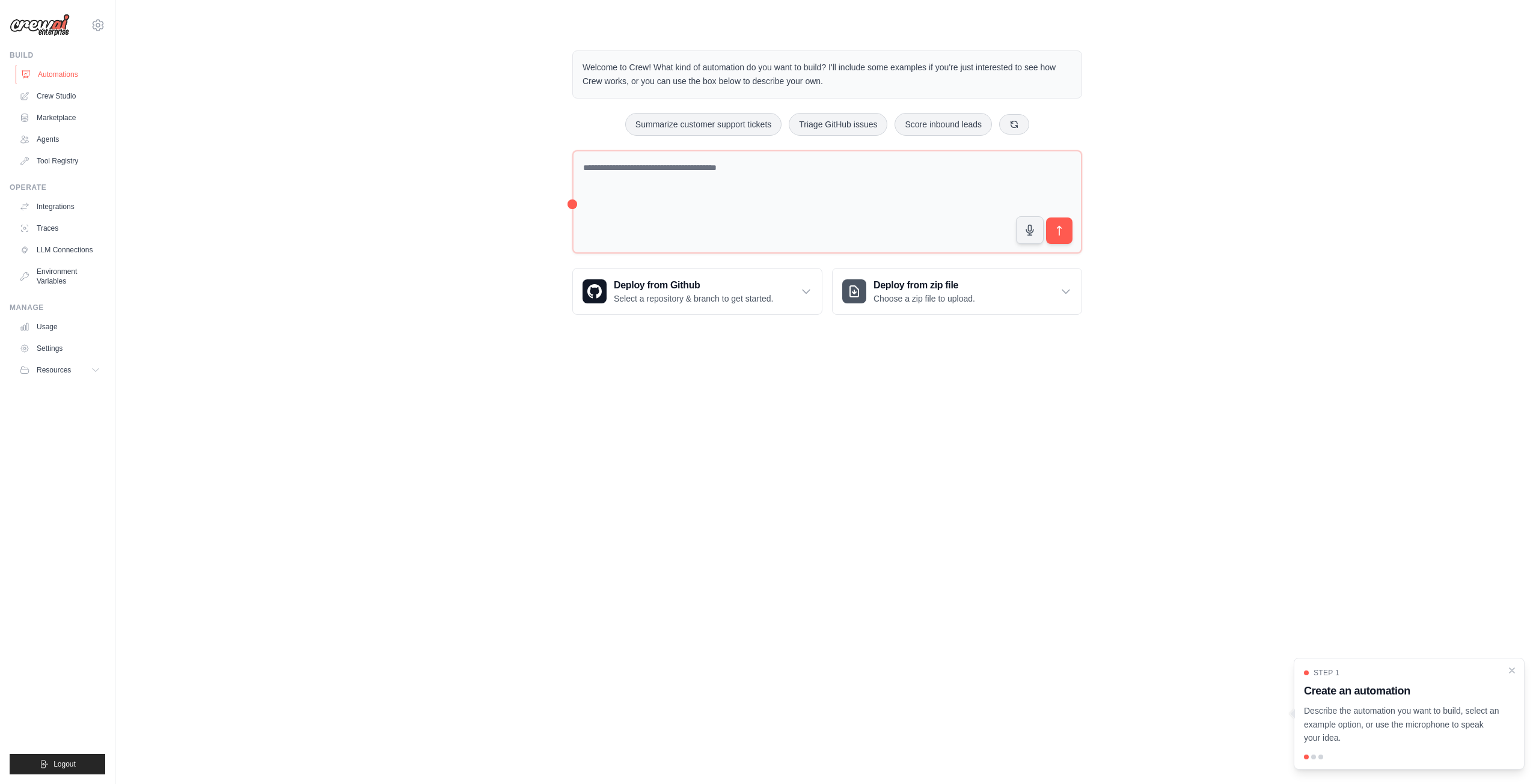
click at [58, 74] on link "Automations" at bounding box center [61, 74] width 91 height 19
click at [51, 96] on link "Crew Studio" at bounding box center [61, 95] width 91 height 19
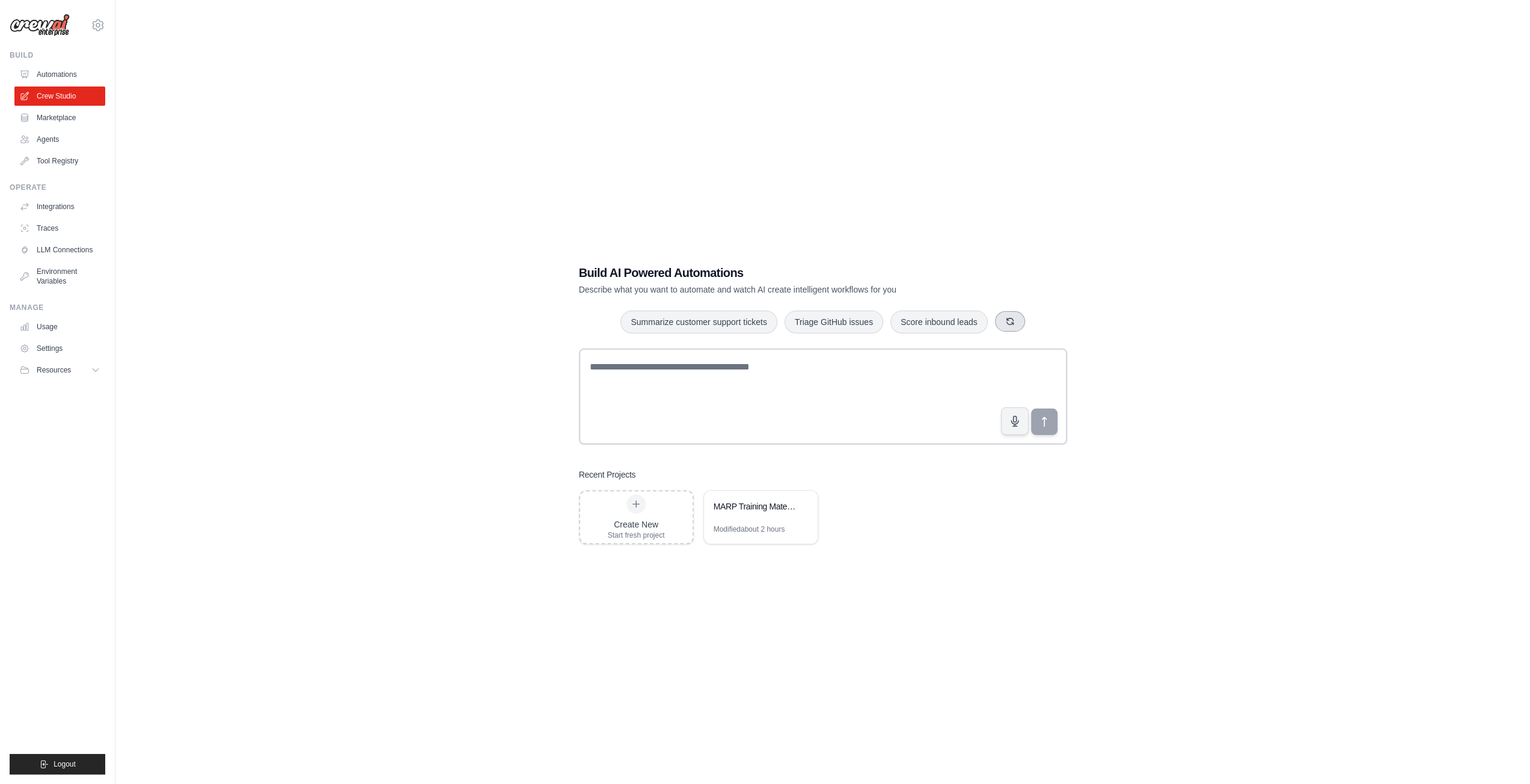
click at [1021, 322] on button "button" at bounding box center [1010, 321] width 30 height 21
click at [1016, 325] on button "button" at bounding box center [1011, 321] width 30 height 21
click at [1016, 325] on icon "button" at bounding box center [1020, 322] width 10 height 10
click at [1016, 325] on button "Summarize customer support tickets" at bounding box center [943, 322] width 156 height 23
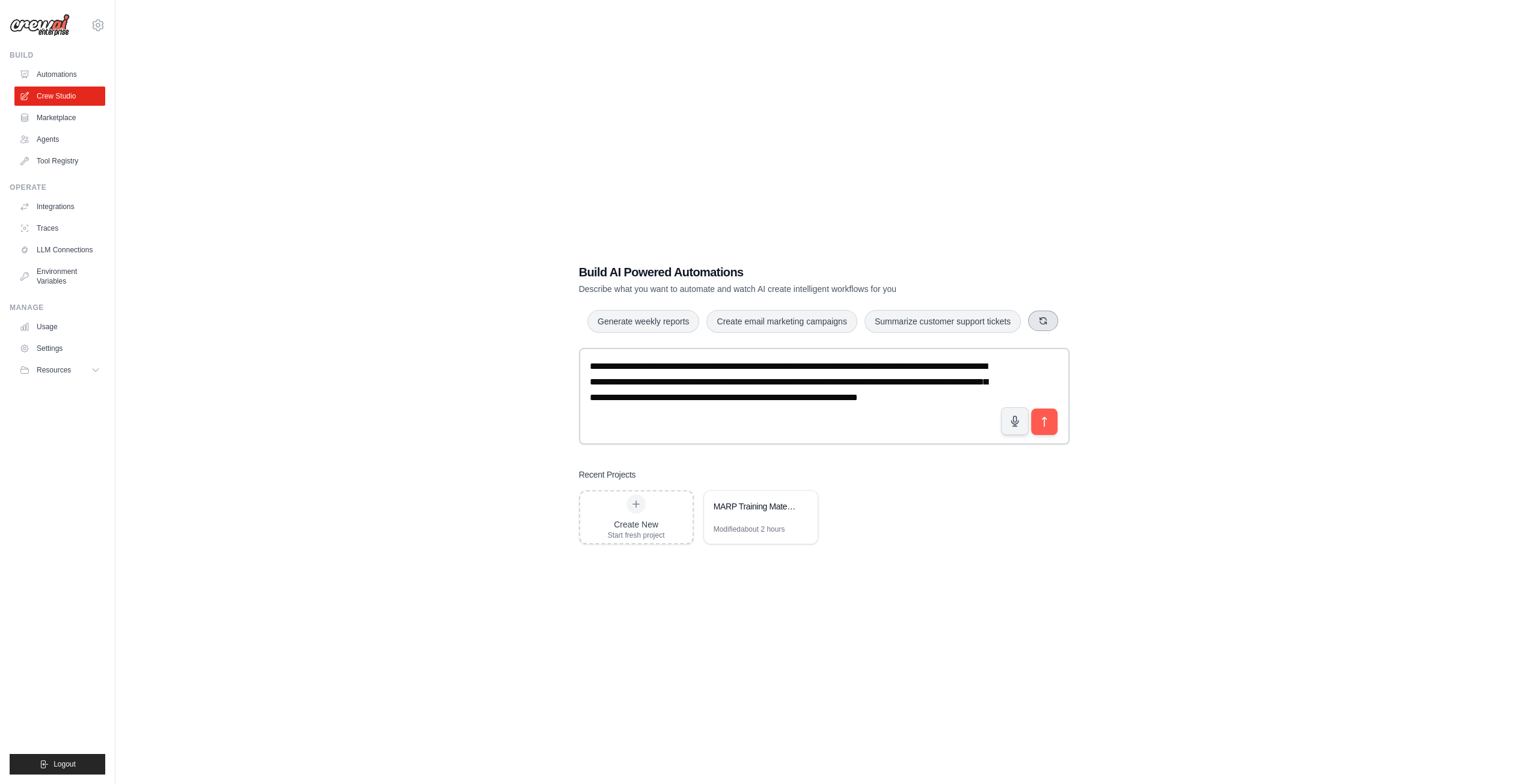
click at [1044, 325] on icon "button" at bounding box center [1043, 321] width 7 height 7
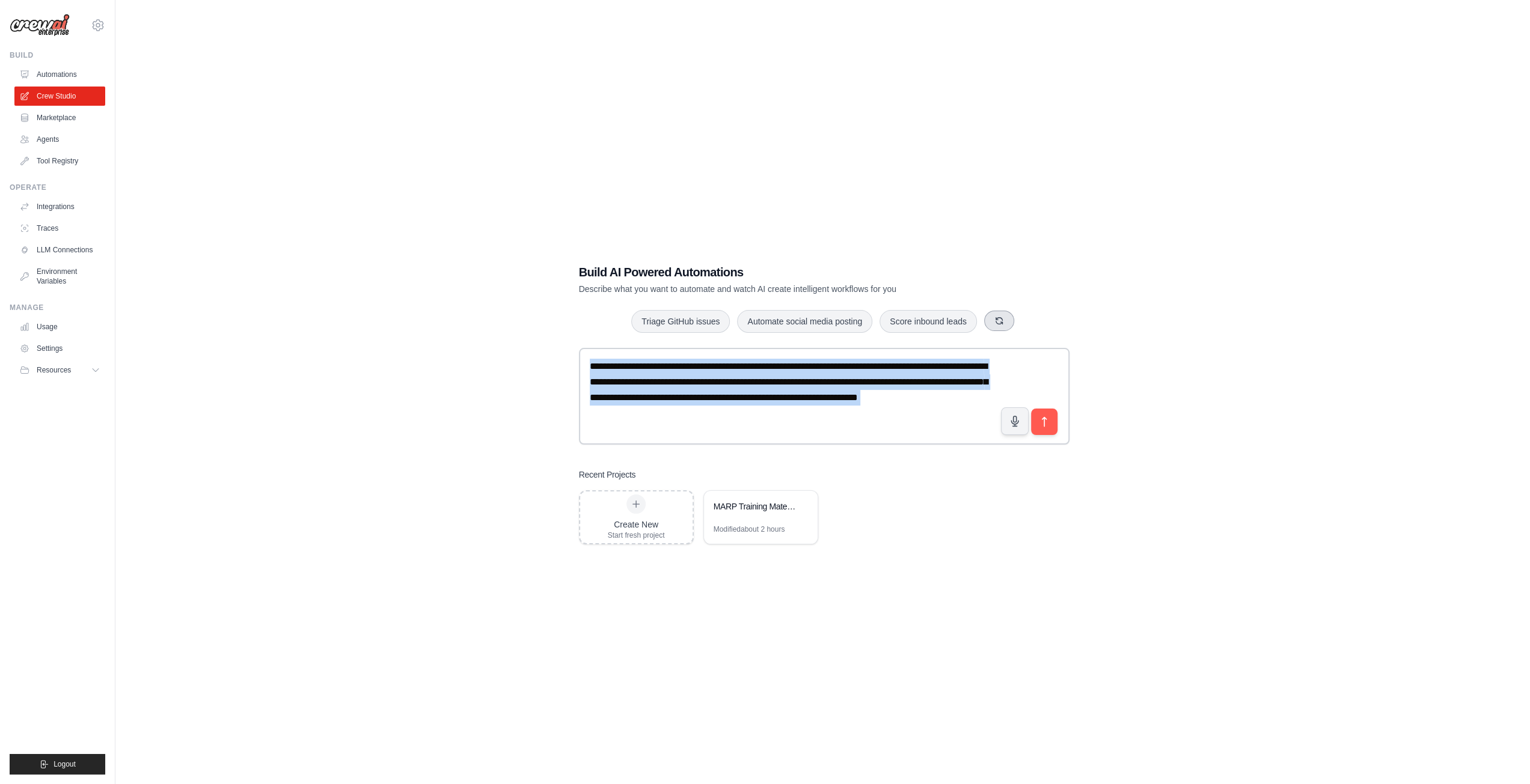
click at [1044, 325] on div "Triage GitHub issues Automate social media posting Score inbound leads" at bounding box center [823, 322] width 488 height 24
click at [999, 328] on button "button" at bounding box center [999, 321] width 30 height 21
click at [874, 373] on textarea "**********" at bounding box center [824, 396] width 490 height 97
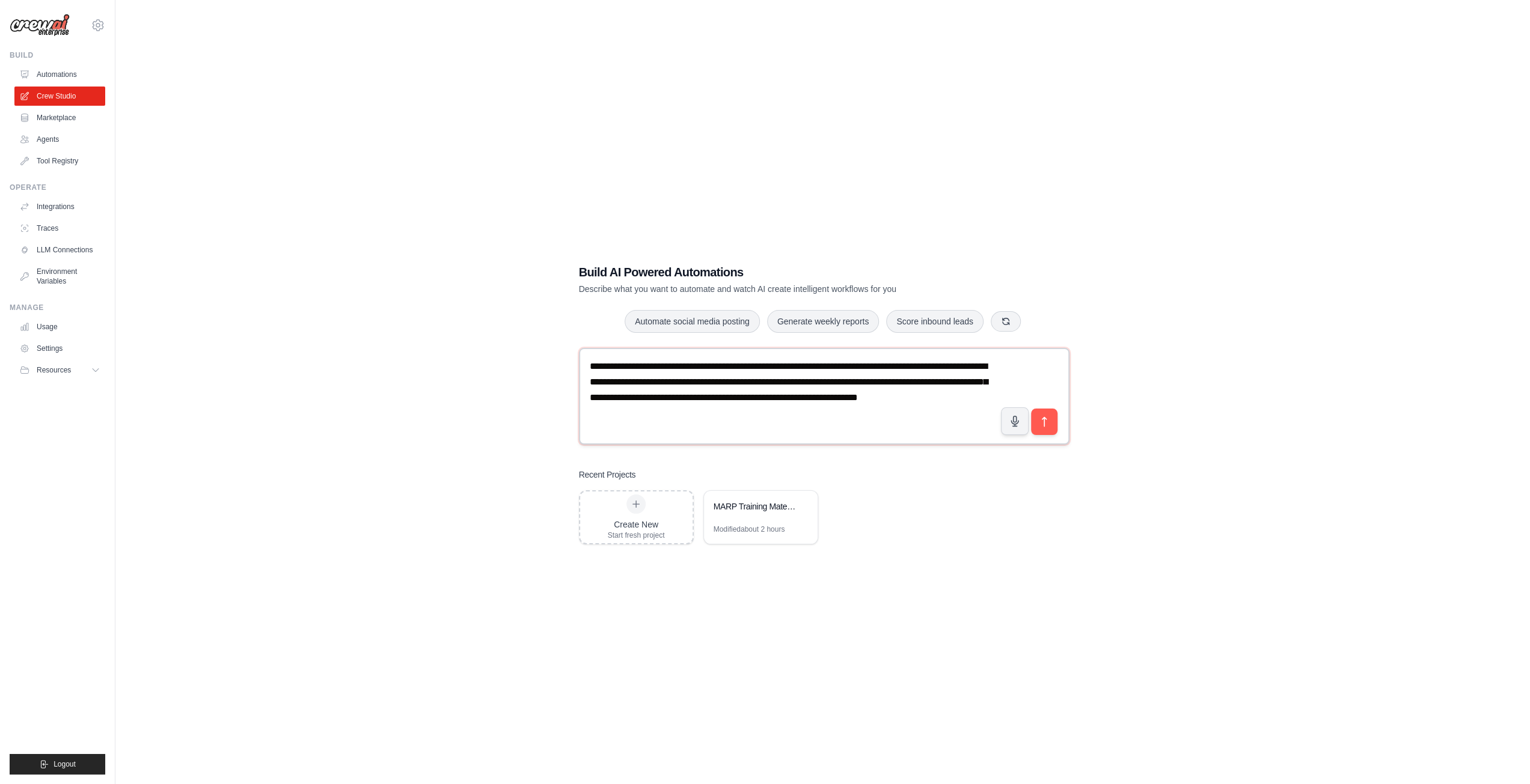
type textarea "**********"
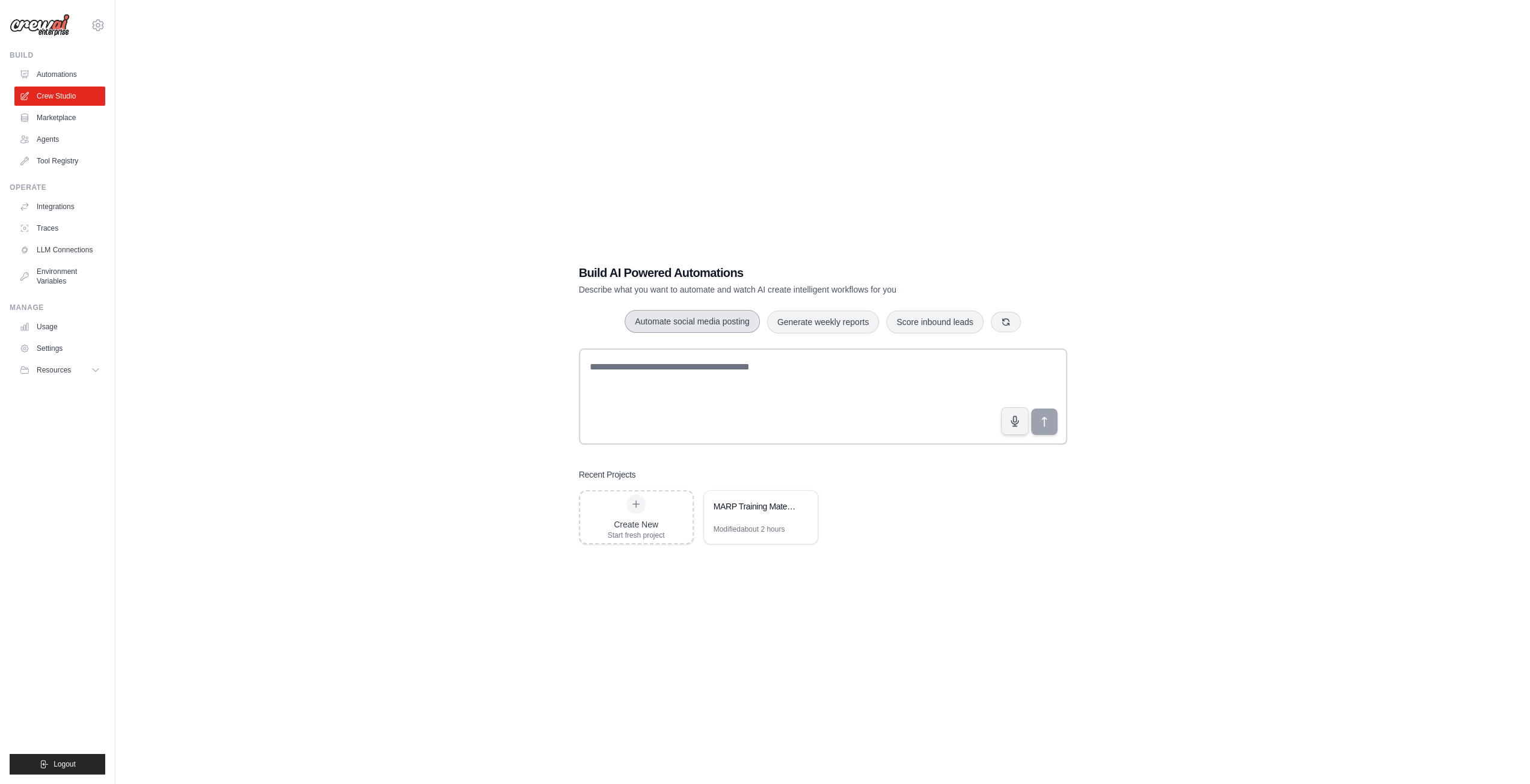
click at [701, 324] on button "Automate social media posting" at bounding box center [692, 321] width 136 height 23
click at [1048, 422] on icon "submit" at bounding box center [1044, 421] width 13 height 13
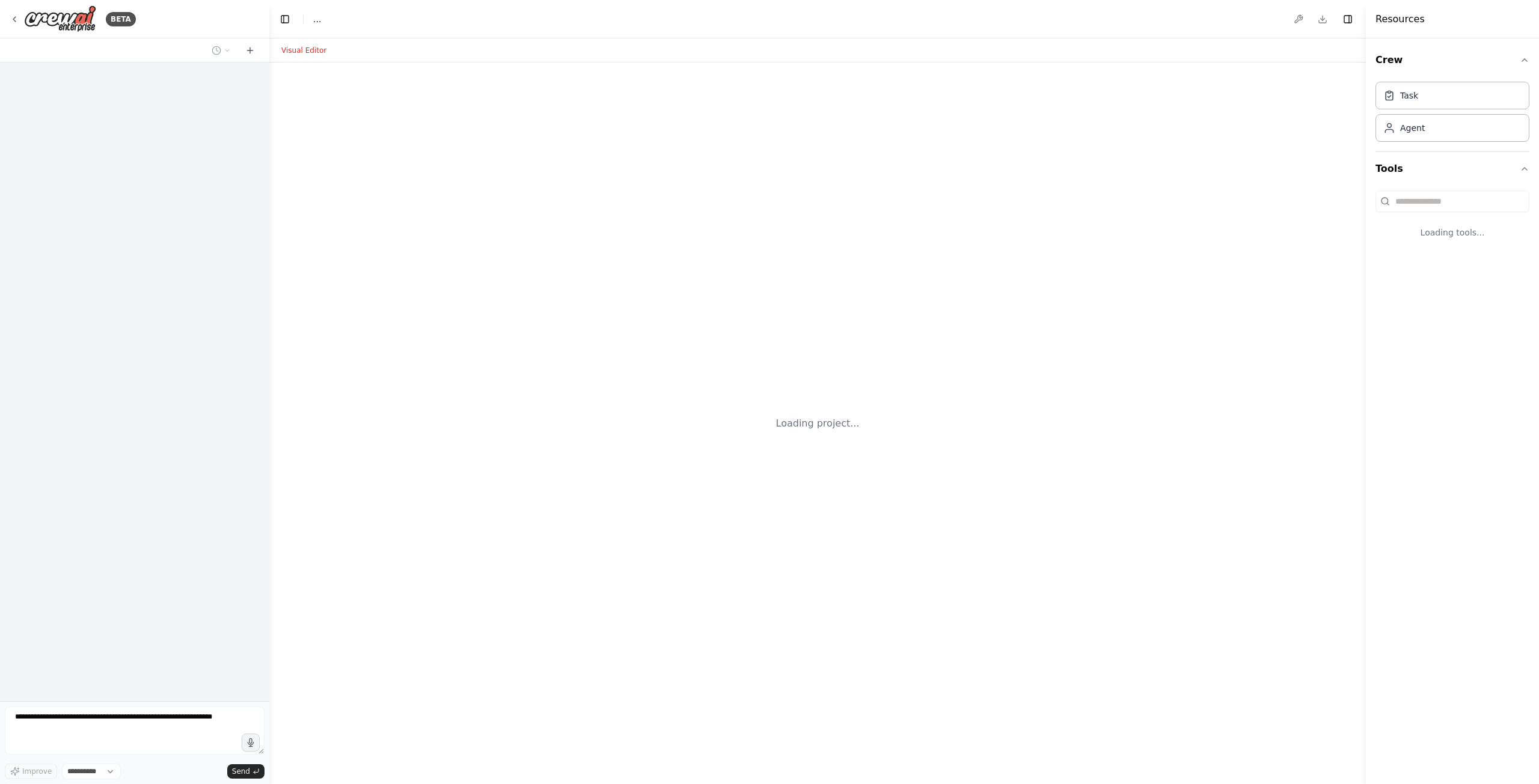
select select "****"
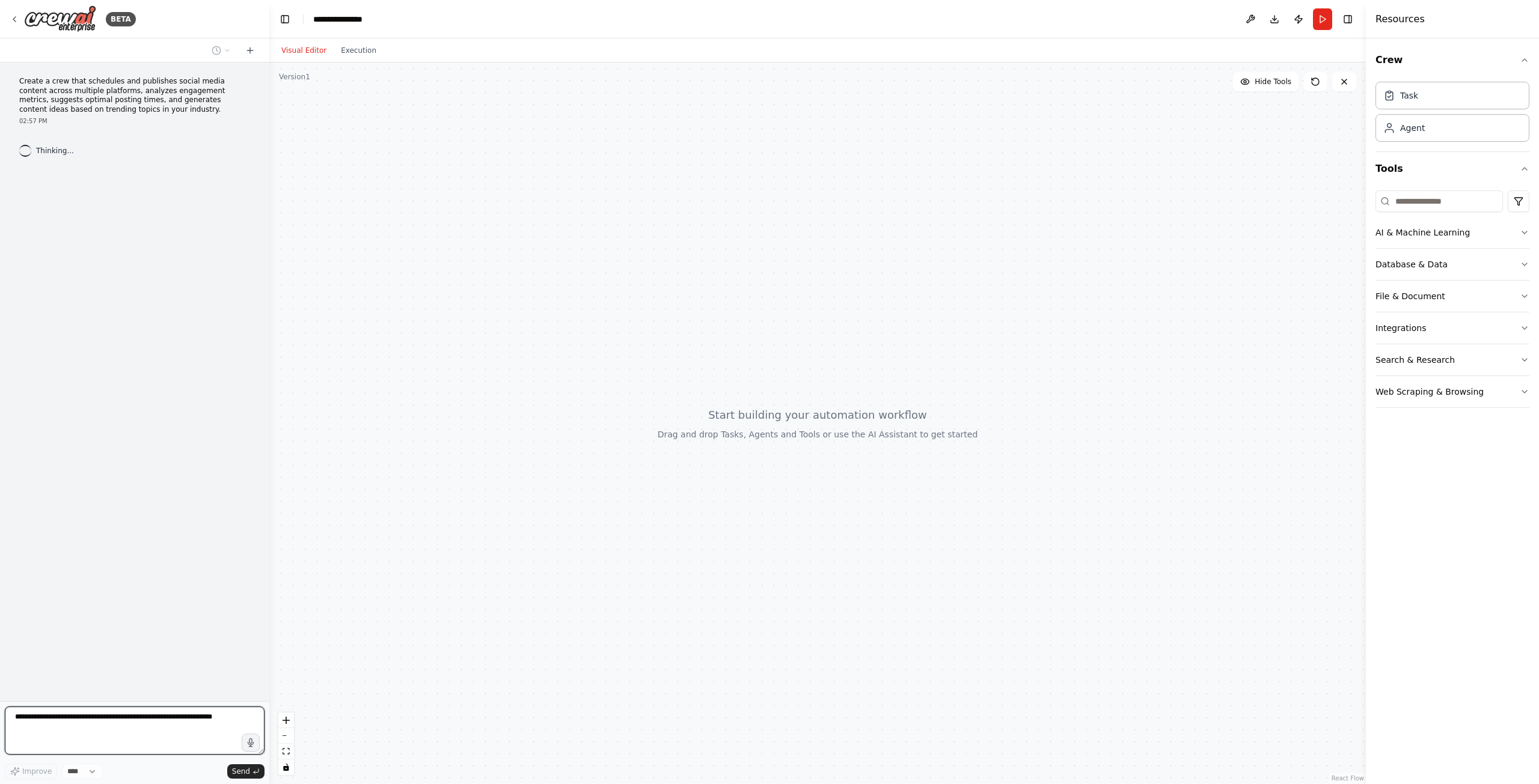
drag, startPoint x: 775, startPoint y: 338, endPoint x: 804, endPoint y: 283, distance: 62.2
click at [747, 319] on div at bounding box center [817, 423] width 1096 height 722
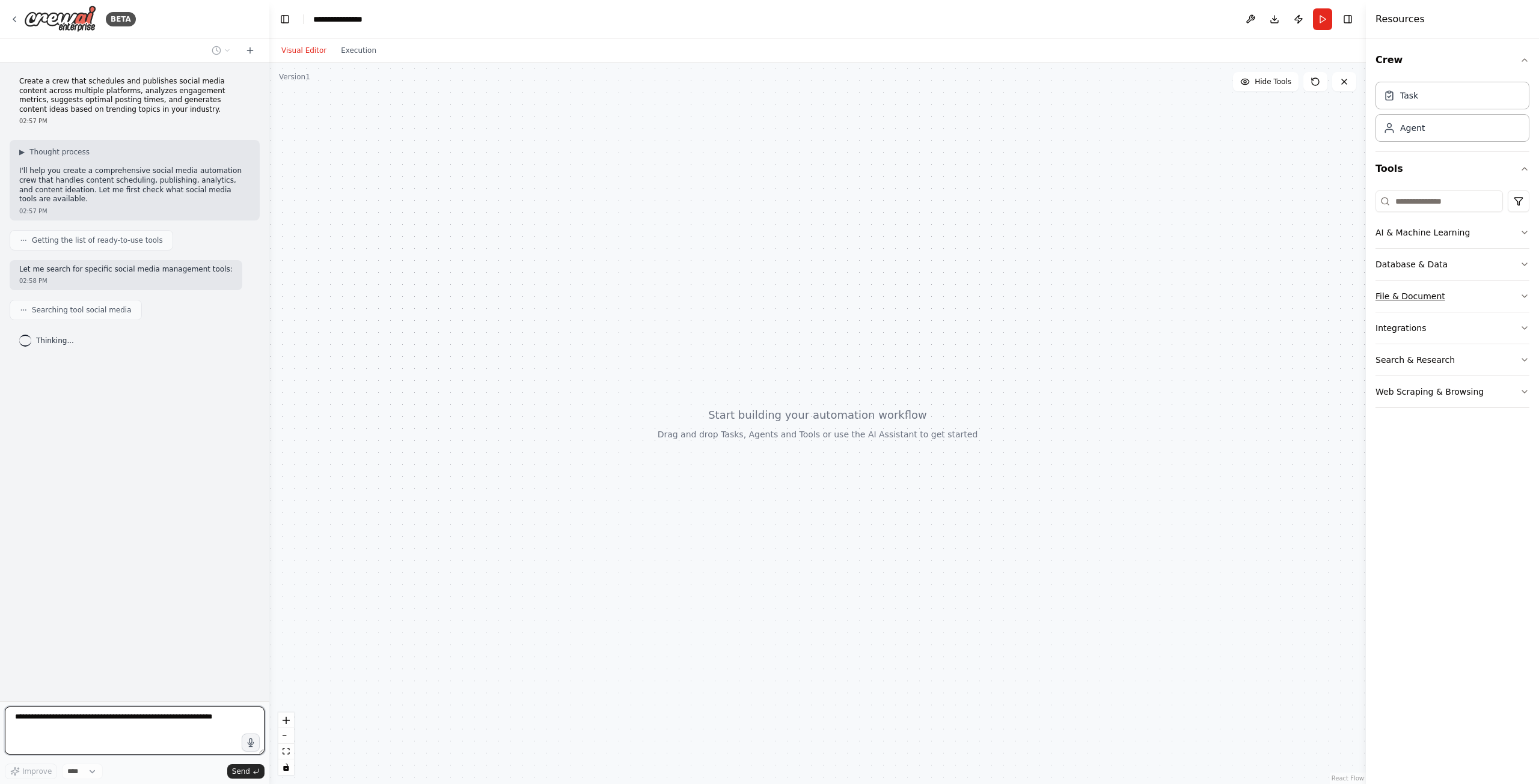
click at [1422, 297] on button "File & Document" at bounding box center [1452, 296] width 154 height 32
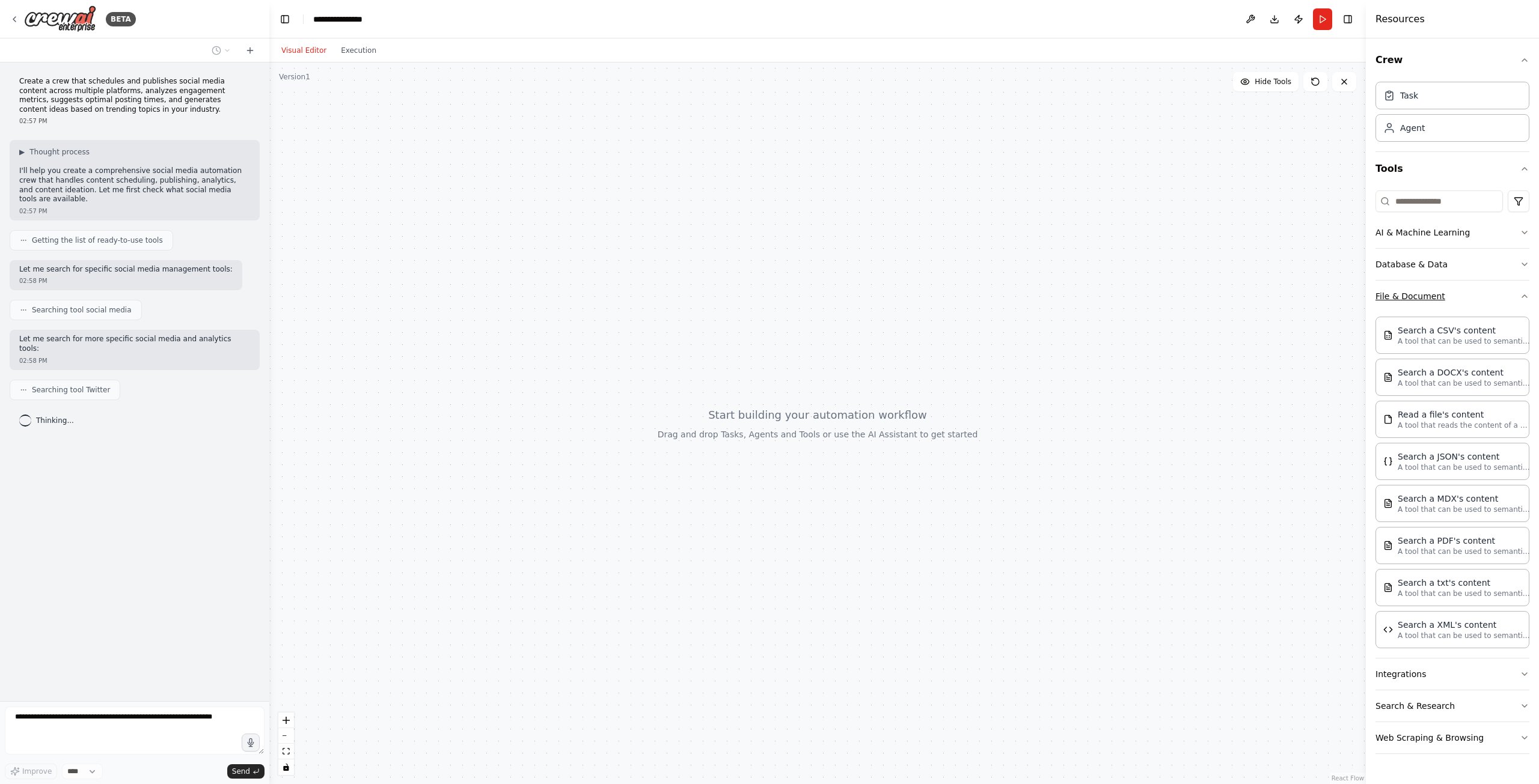
drag, startPoint x: 1414, startPoint y: 290, endPoint x: 1417, endPoint y: 265, distance: 25.2
click at [1414, 287] on button "File & Document" at bounding box center [1452, 296] width 154 height 32
click at [1419, 263] on button "Database & Data" at bounding box center [1452, 264] width 154 height 32
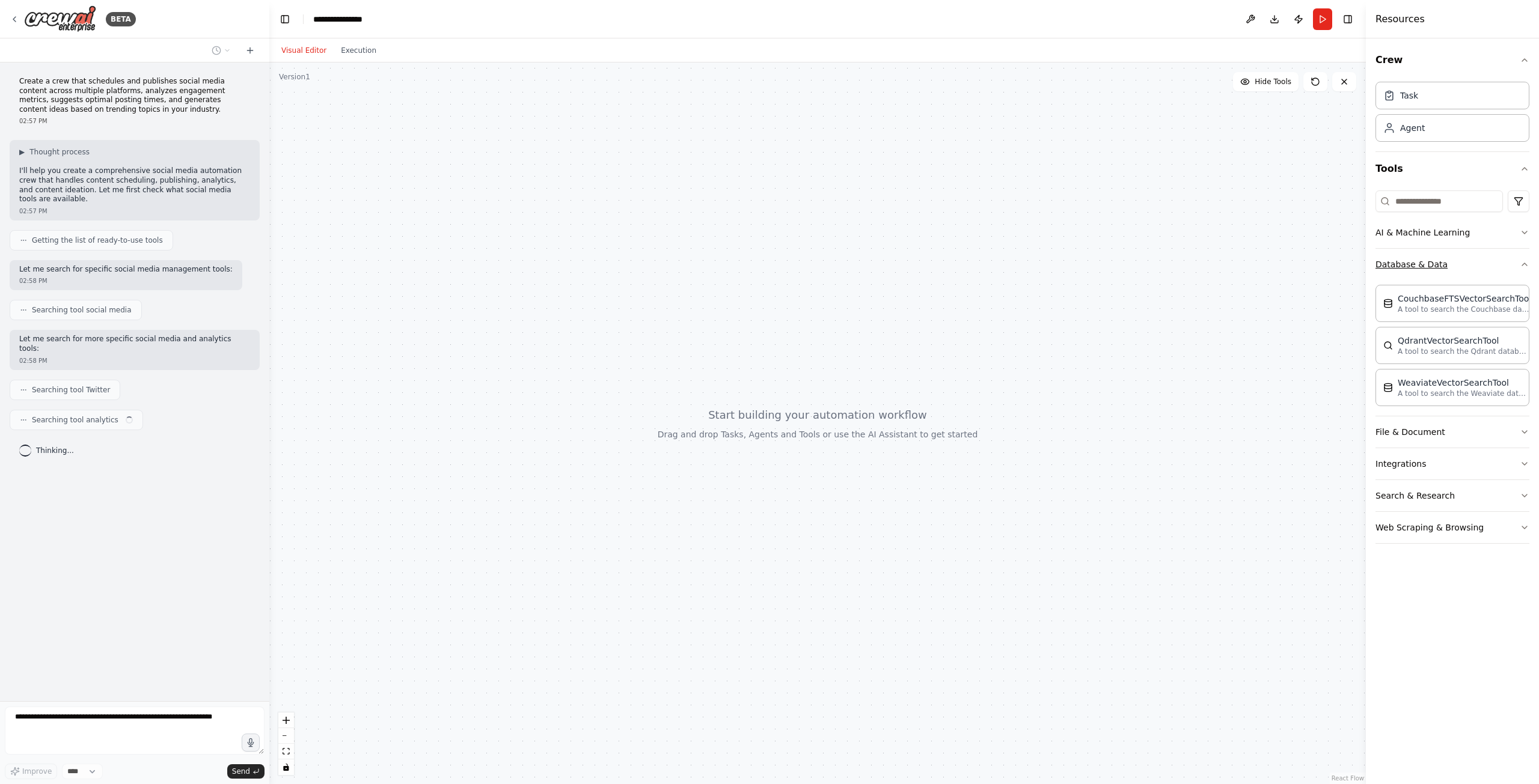
click at [1419, 263] on button "Database & Data" at bounding box center [1452, 264] width 154 height 32
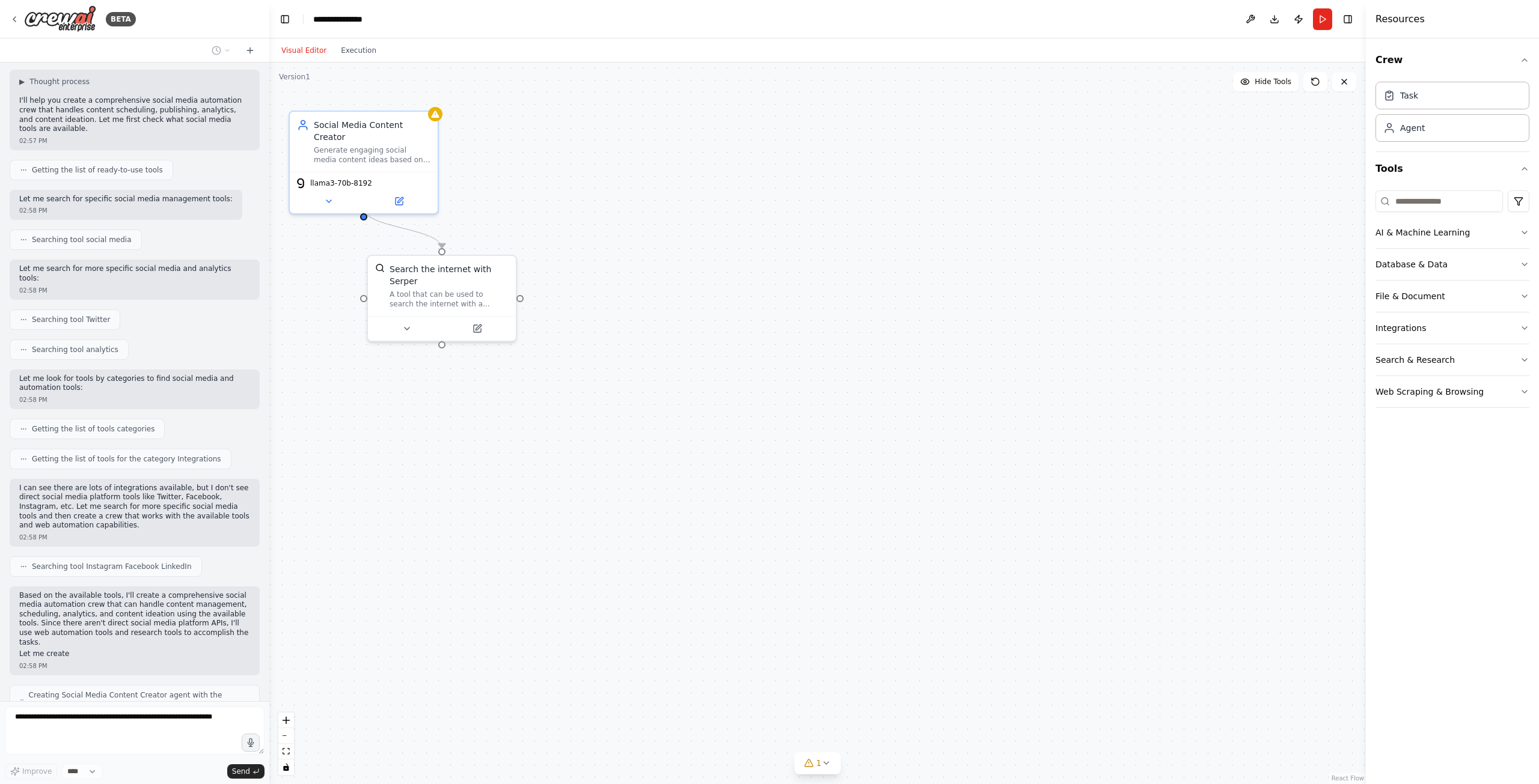
scroll to position [82, 0]
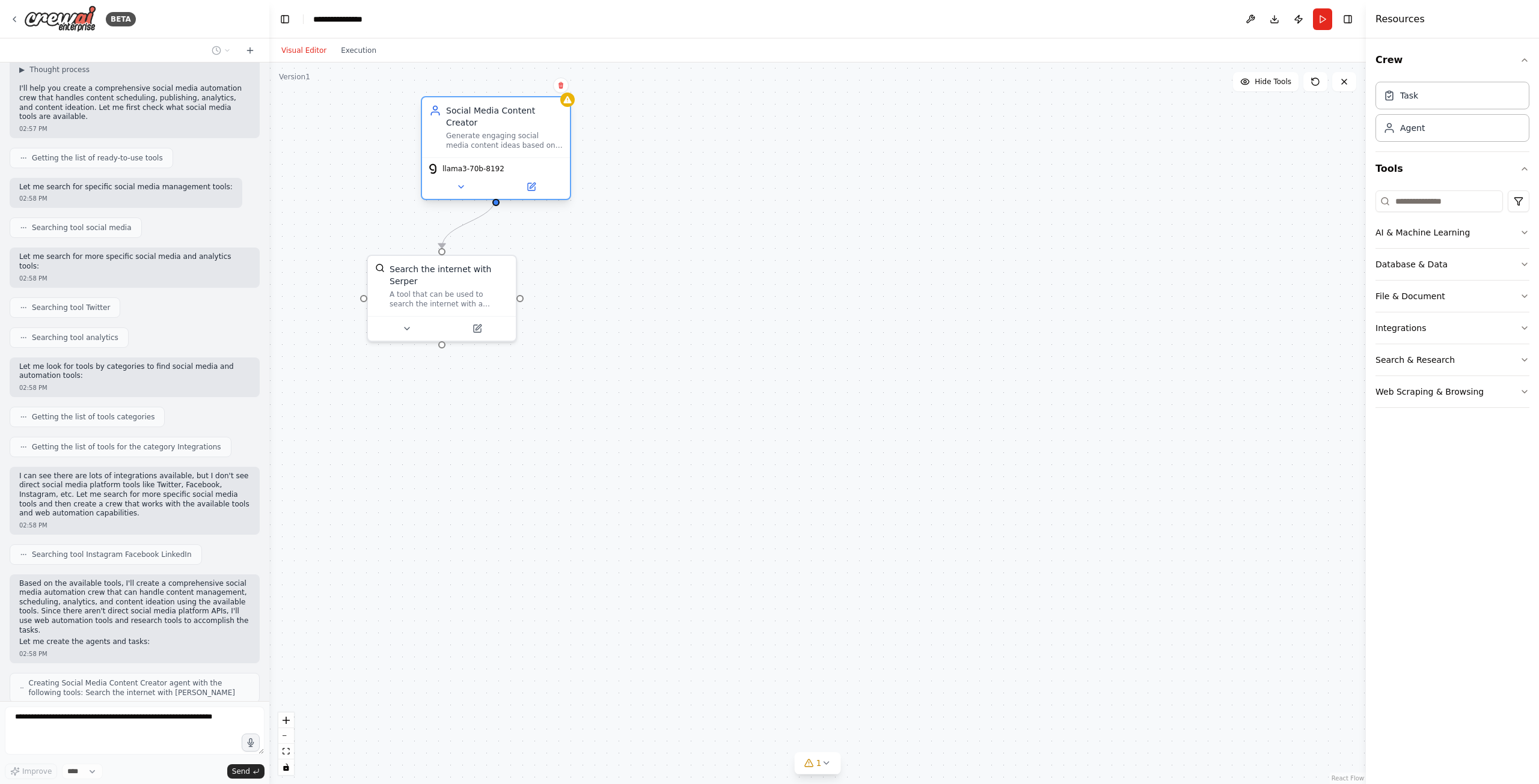
drag, startPoint x: 374, startPoint y: 155, endPoint x: 509, endPoint y: 142, distance: 135.6
click at [509, 142] on div "Social Media Content Creator Generate engaging social media content ideas based…" at bounding box center [495, 127] width 148 height 60
drag, startPoint x: 462, startPoint y: 278, endPoint x: 515, endPoint y: 296, distance: 56.0
click at [515, 296] on div "Search the internet with Serper A tool that can be used to search the internet …" at bounding box center [503, 308] width 119 height 46
click at [531, 131] on div "Generate engaging social media content ideas based on trending topics in {indus…" at bounding box center [504, 140] width 117 height 19
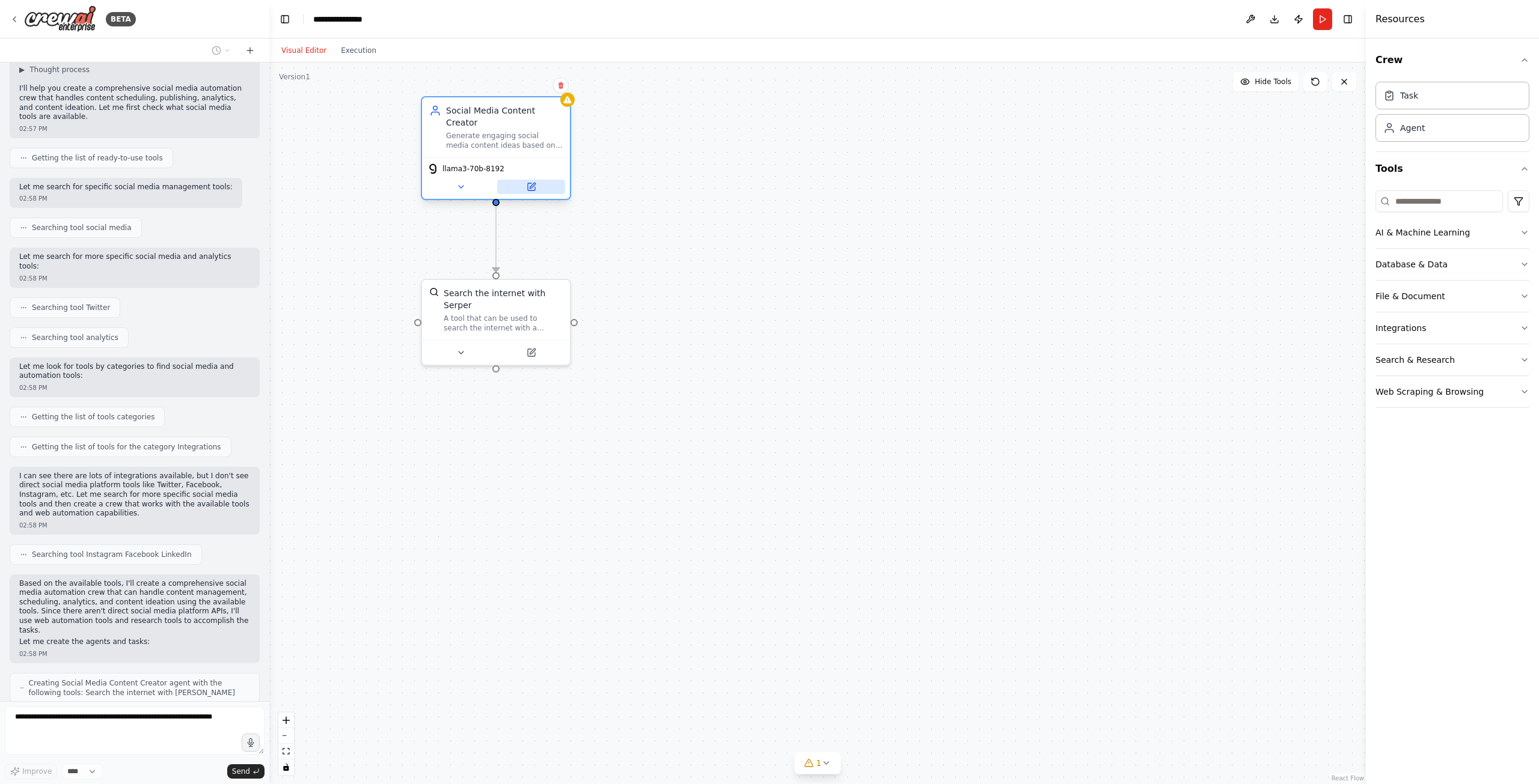
click at [533, 183] on icon at bounding box center [532, 185] width 5 height 5
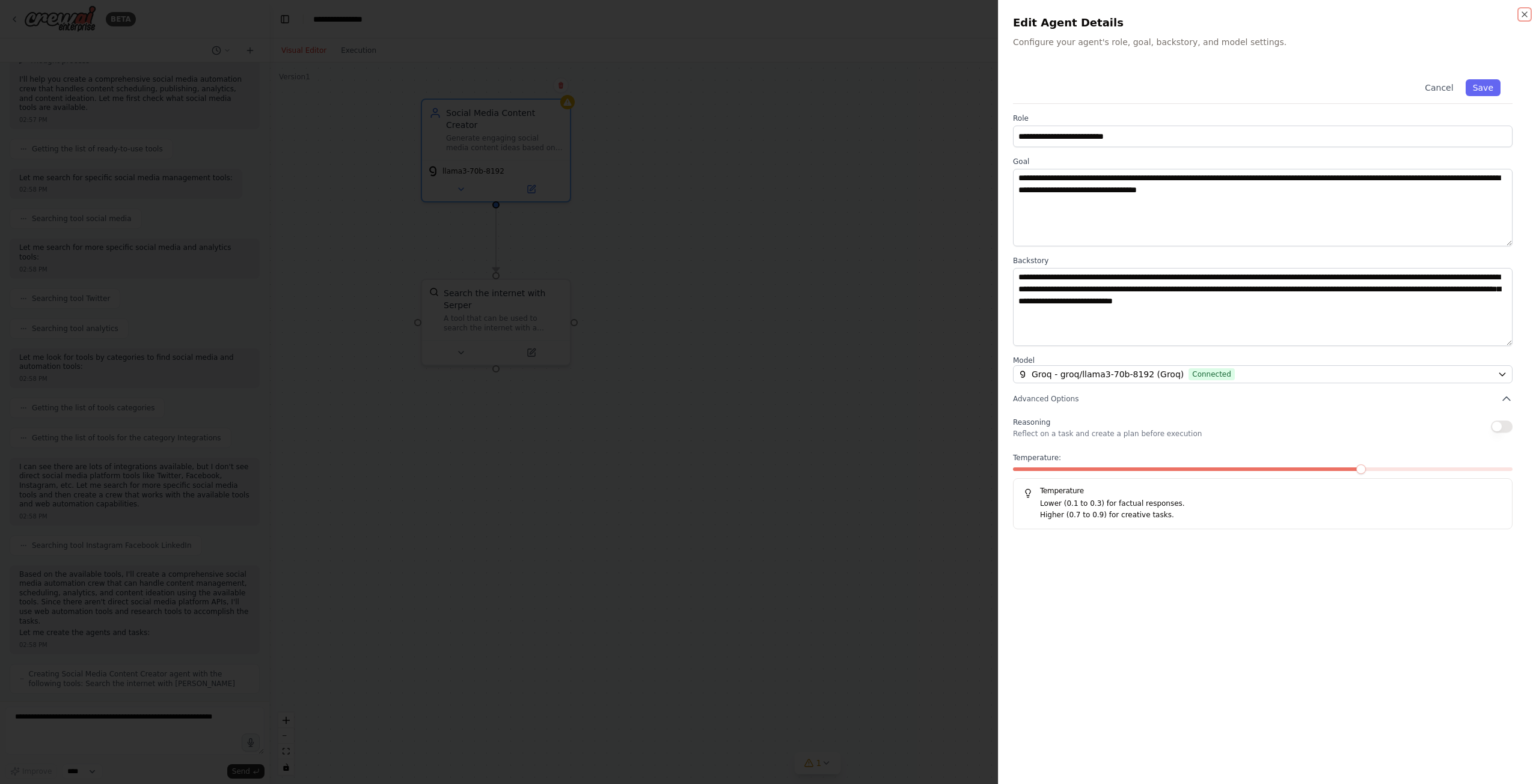
scroll to position [100, 0]
click at [1075, 139] on input "**********" at bounding box center [1263, 137] width 499 height 22
click at [1088, 172] on textarea "**********" at bounding box center [1263, 208] width 499 height 77
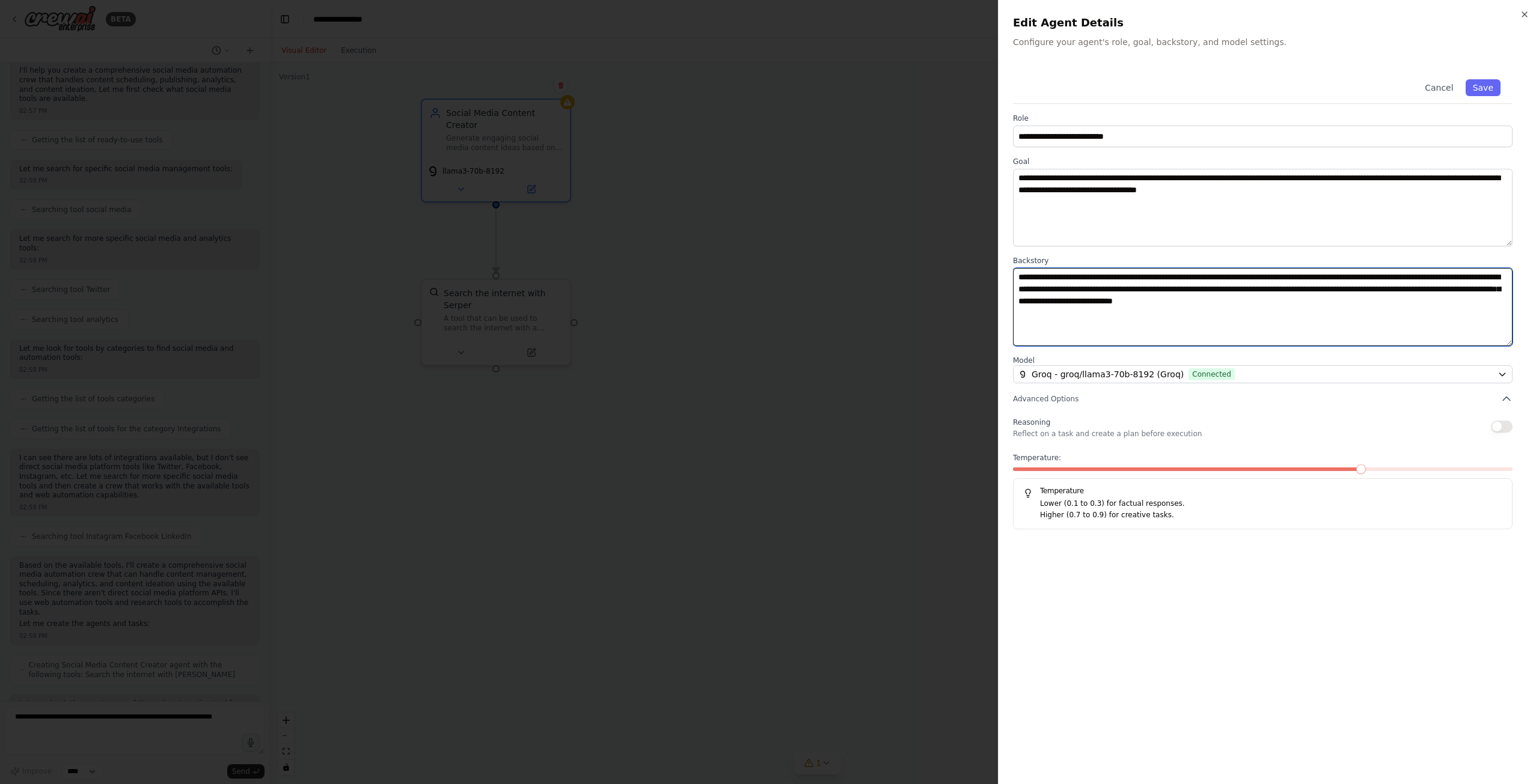
click at [1124, 278] on textarea "**********" at bounding box center [1263, 307] width 499 height 77
click at [1125, 374] on span "Groq - groq/llama3-70b-8192 (Groq)" at bounding box center [1108, 374] width 153 height 12
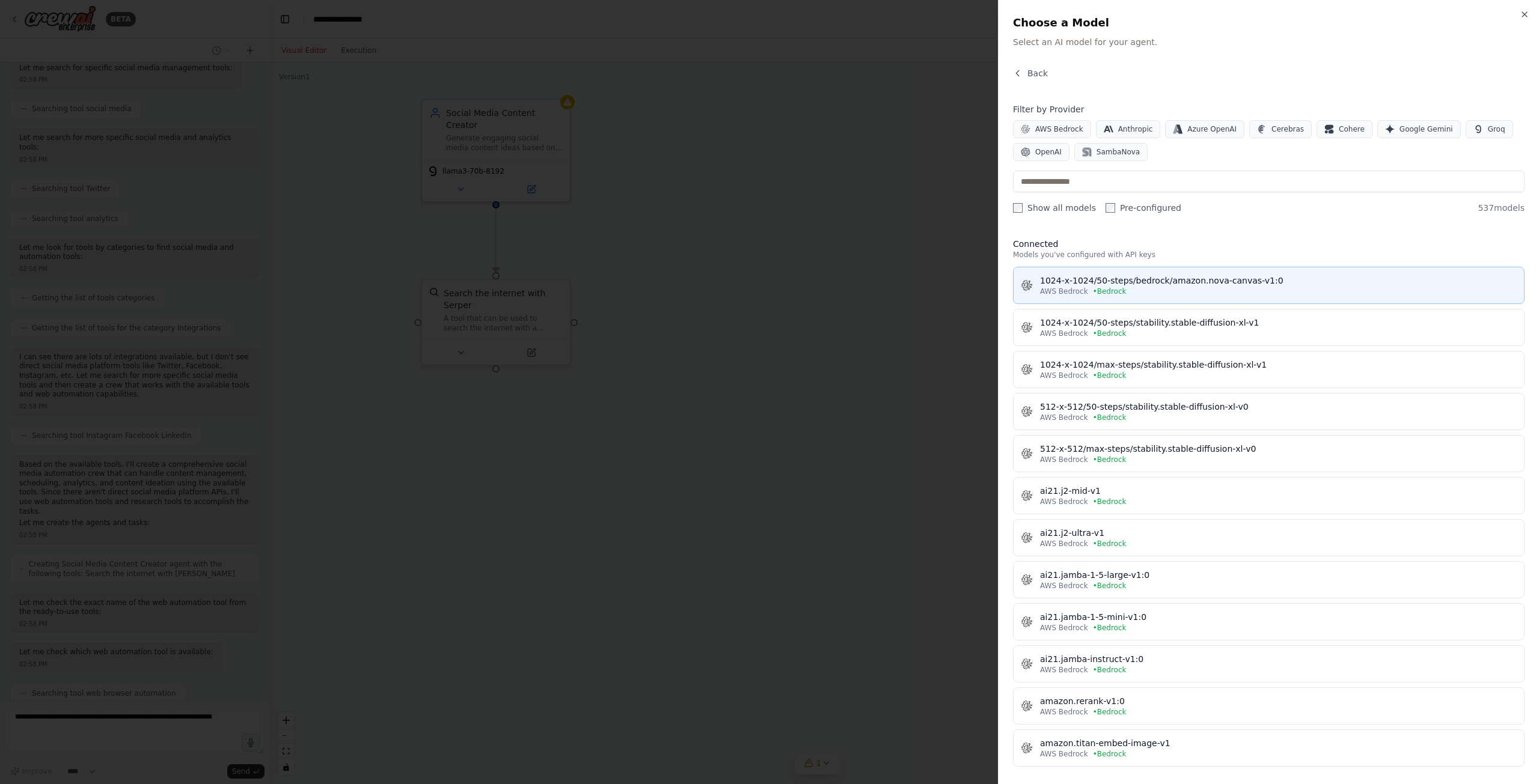
scroll to position [241, 0]
click at [1031, 71] on span "Back" at bounding box center [1037, 73] width 21 height 12
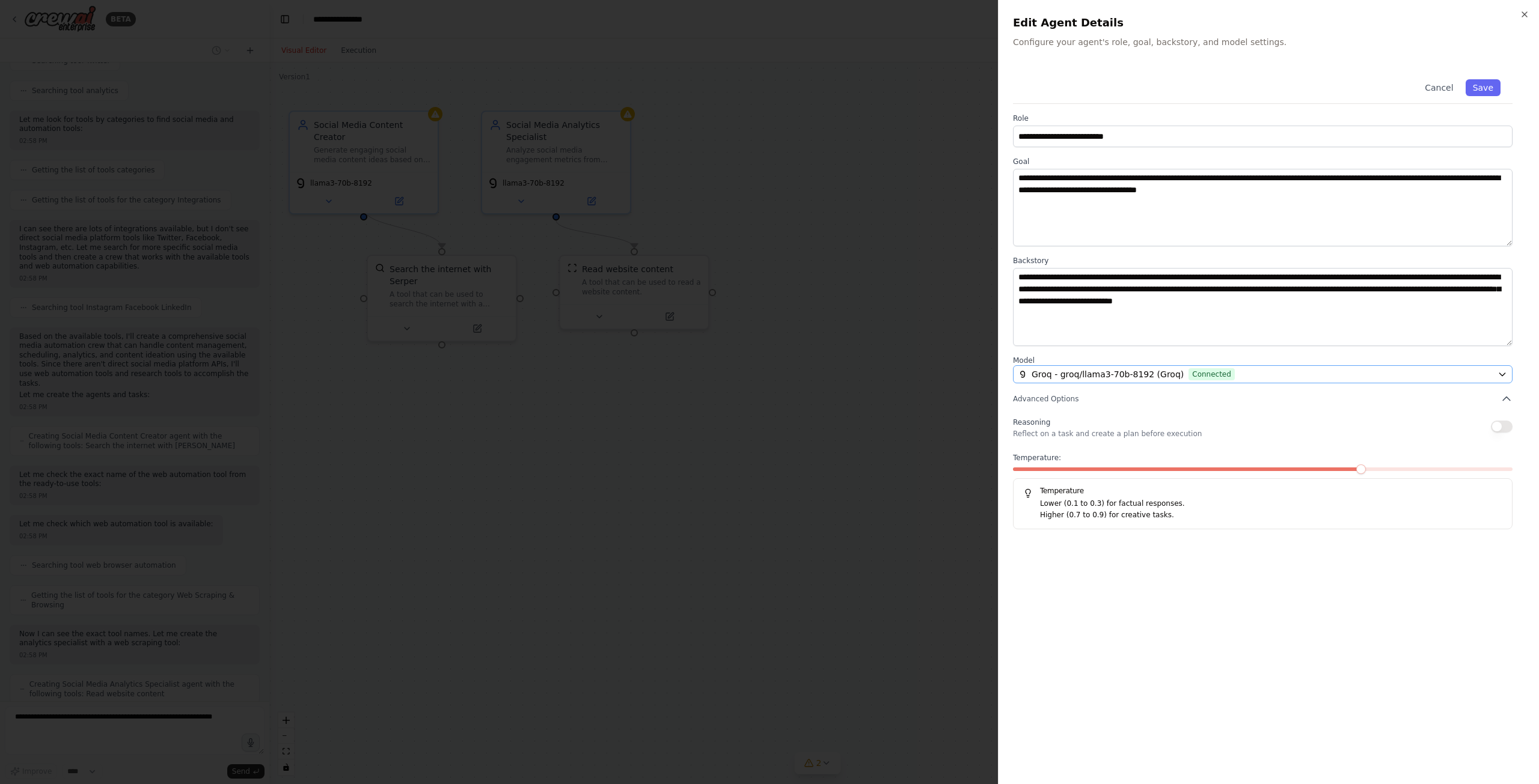
scroll to position [368, 0]
click at [1059, 398] on span "Advanced Options" at bounding box center [1046, 399] width 65 height 10
click at [1067, 397] on span "Advanced Options" at bounding box center [1046, 399] width 65 height 10
click at [1523, 13] on icon "button" at bounding box center [1525, 15] width 10 height 10
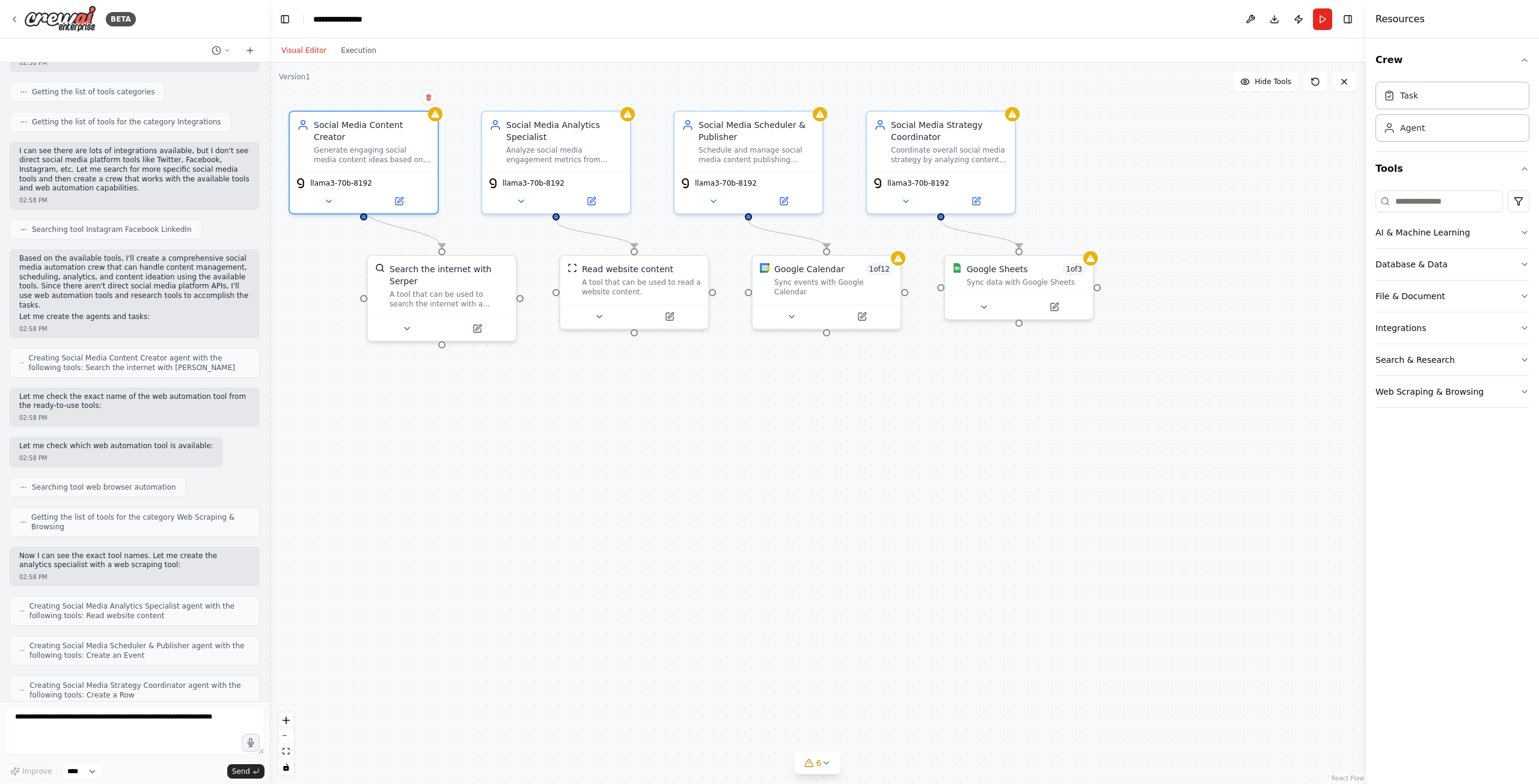
scroll to position [487, 0]
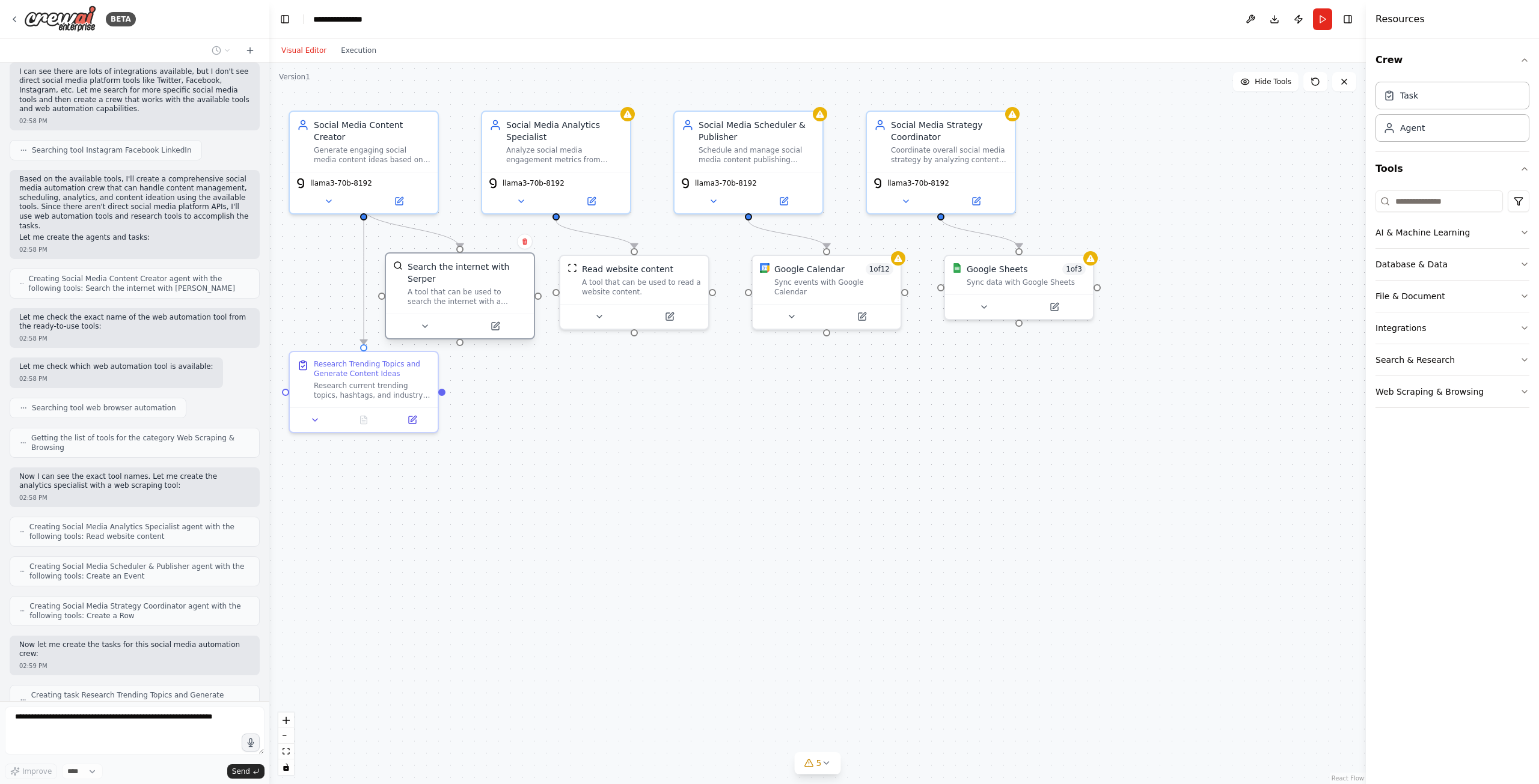
drag, startPoint x: 436, startPoint y: 294, endPoint x: 452, endPoint y: 294, distance: 16.0
click at [444, 294] on div "A tool that can be used to search the internet with a search_query. Supports di…" at bounding box center [467, 296] width 119 height 19
drag, startPoint x: 620, startPoint y: 301, endPoint x: 507, endPoint y: 321, distance: 114.8
click at [627, 302] on div "Read website content A tool that can be used to read a website content." at bounding box center [641, 292] width 151 height 75
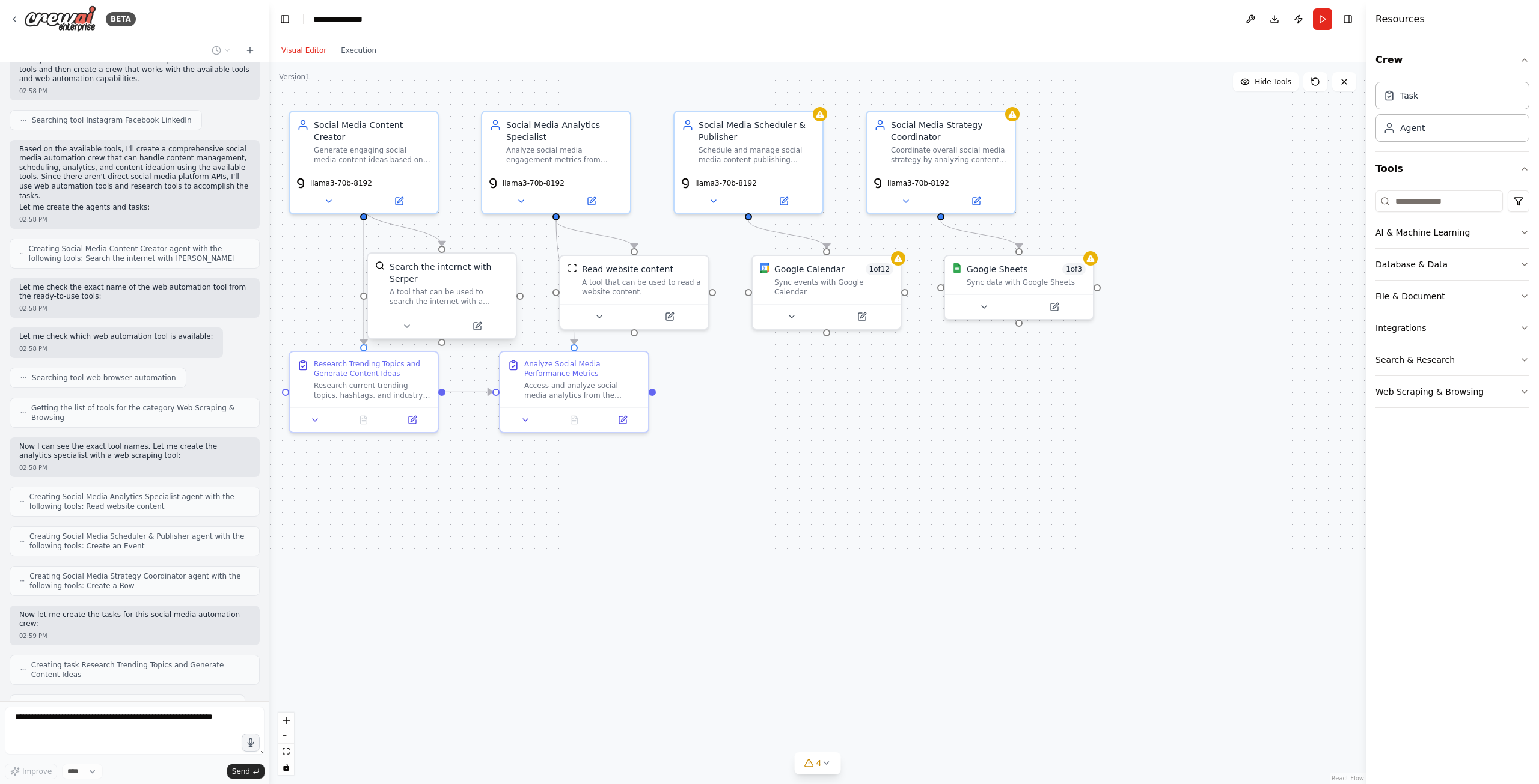
click at [430, 287] on div "A tool that can be used to search the internet with a search_query. Supports di…" at bounding box center [449, 296] width 119 height 19
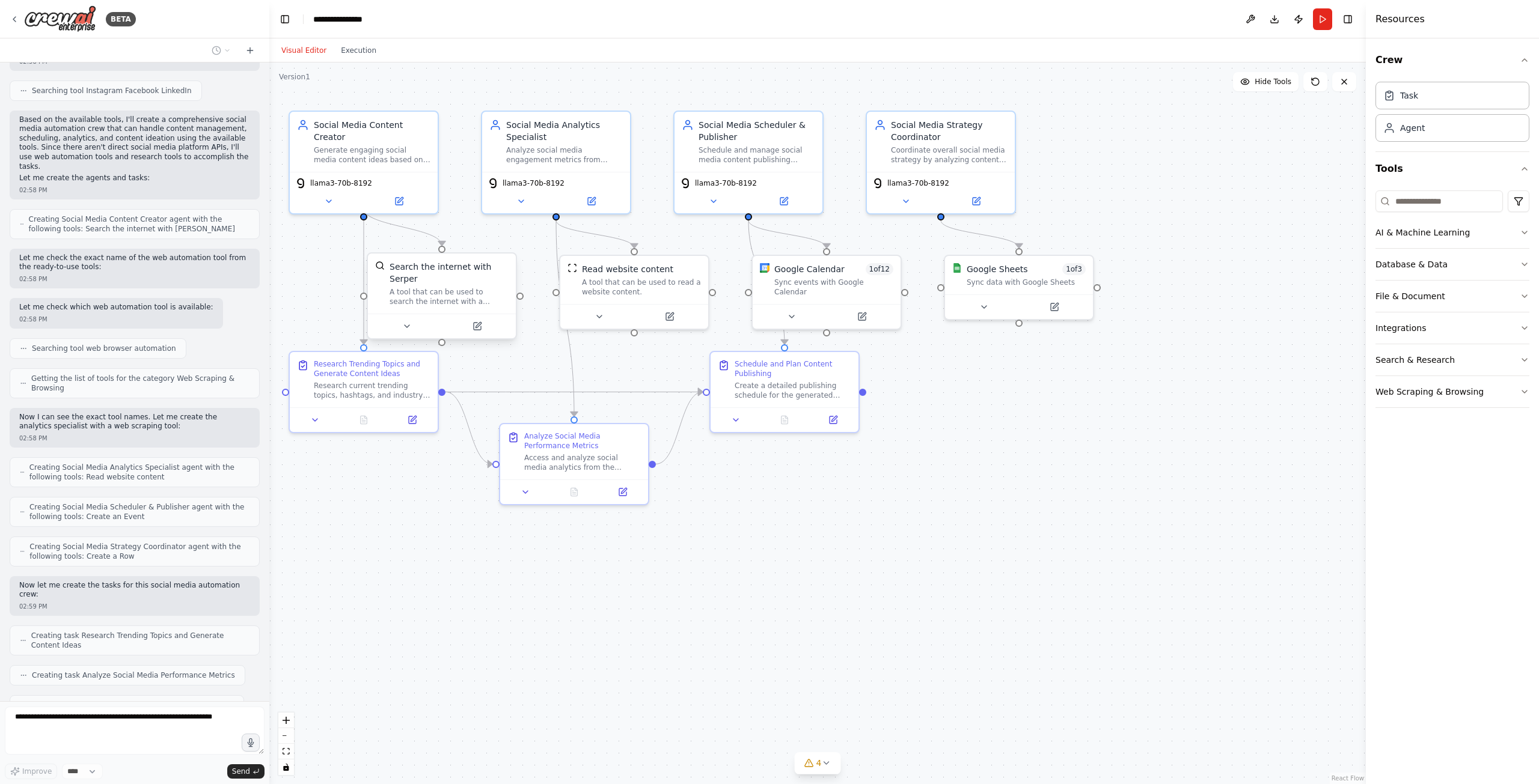
drag, startPoint x: 443, startPoint y: 281, endPoint x: 451, endPoint y: 279, distance: 8.2
click at [451, 287] on div "A tool that can be used to search the internet with a search_query. Supports di…" at bounding box center [449, 296] width 119 height 19
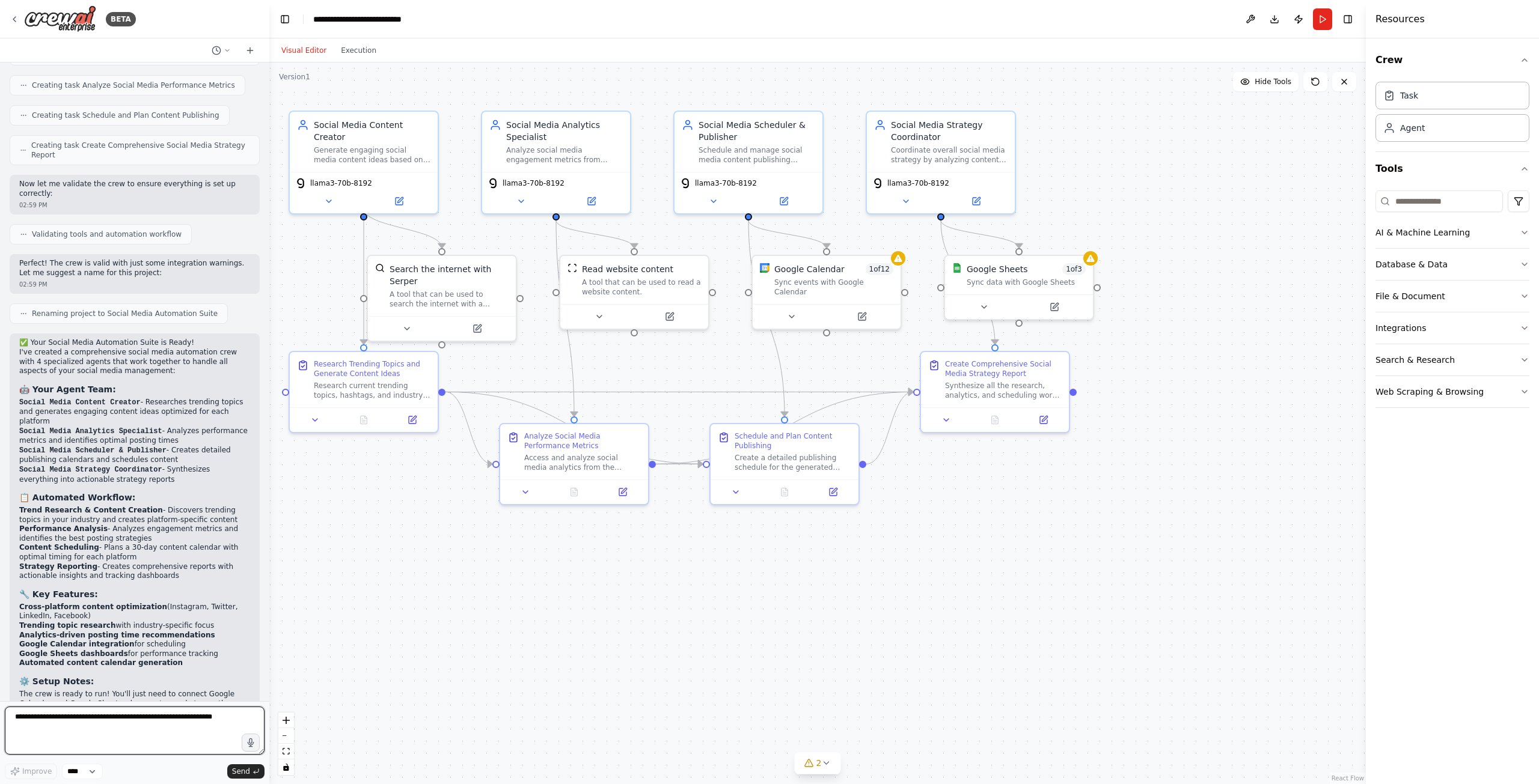
scroll to position [1145, 0]
